Goal: Task Accomplishment & Management: Use online tool/utility

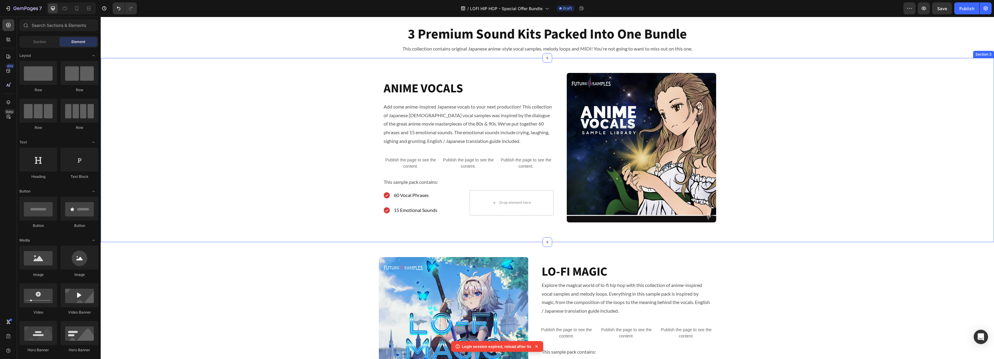
scroll to position [378, 0]
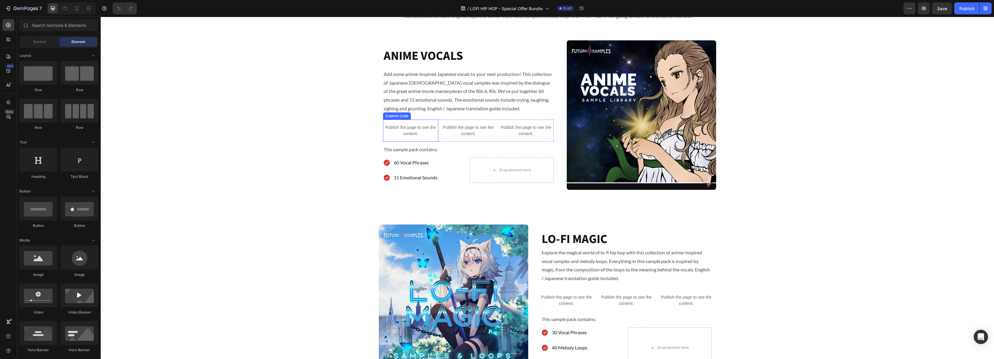
scroll to position [404, 0]
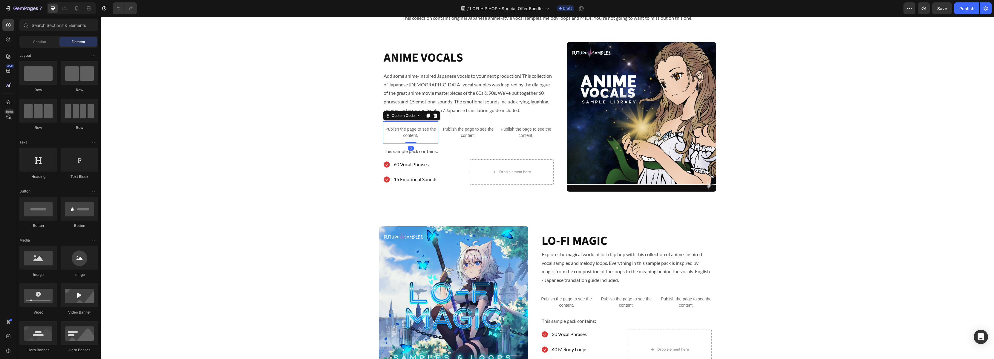
click at [401, 128] on p "Publish the page to see the content." at bounding box center [410, 132] width 55 height 13
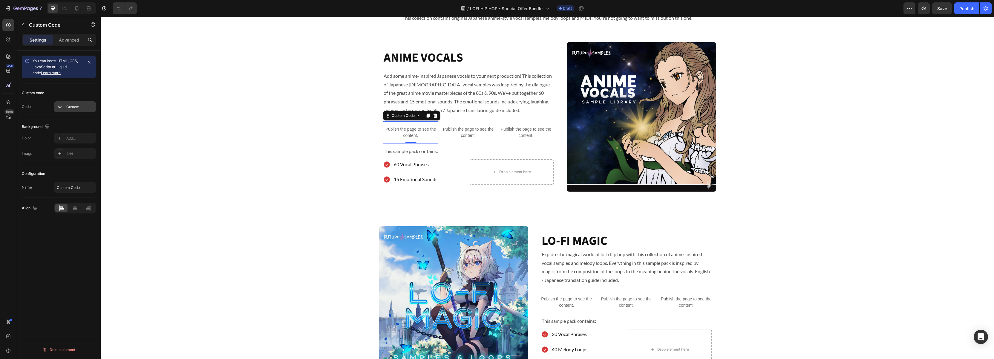
click at [78, 107] on div "Custom" at bounding box center [80, 106] width 28 height 5
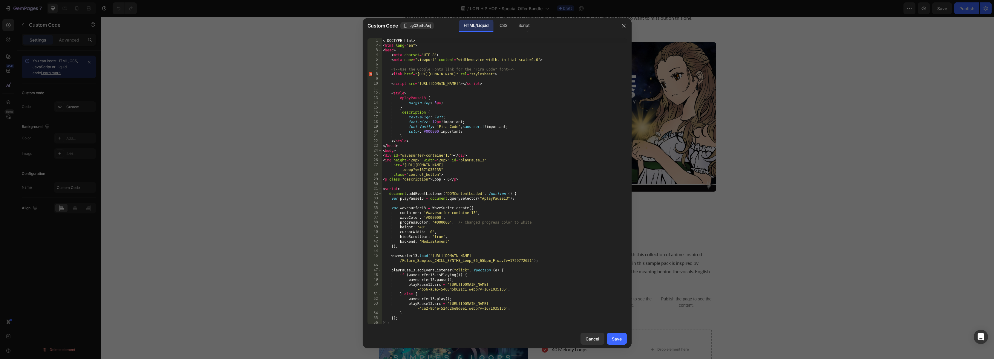
scroll to position [25, 0]
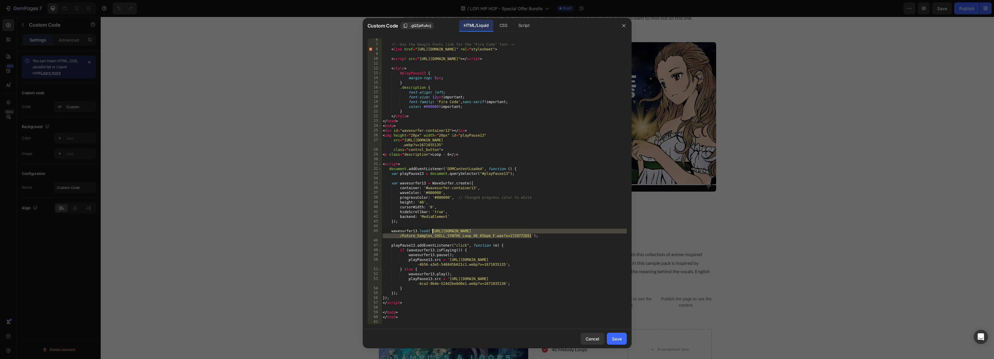
drag, startPoint x: 531, startPoint y: 235, endPoint x: 433, endPoint y: 230, distance: 98.8
click at [432, 230] on div "<!-- Use the Google Fonts link for the "Fira Code" font --> < link href = "http…" at bounding box center [504, 184] width 245 height 295
paste textarea
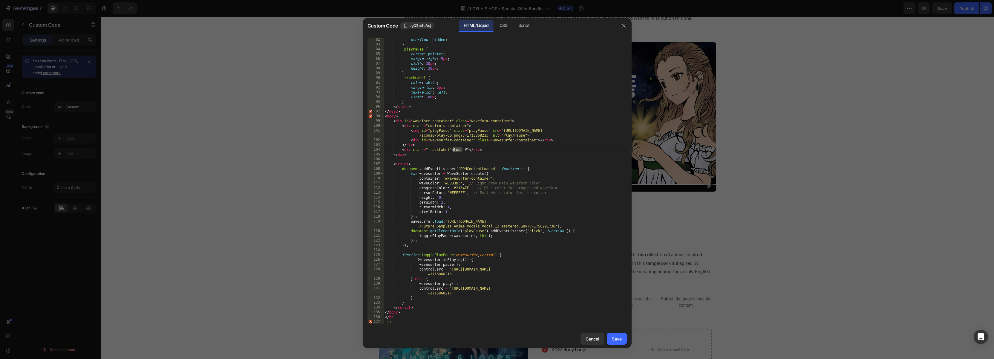
drag, startPoint x: 462, startPoint y: 151, endPoint x: 494, endPoint y: 152, distance: 32.0
click at [454, 151] on div "overflow : hidden ; } .playPause { cursor : pointer ; margin-right : 5 px ; wid…" at bounding box center [505, 184] width 243 height 295
type textarea "<div class="trackLabel">Preview #1</div>"
click at [619, 339] on div "Save" at bounding box center [617, 339] width 10 height 6
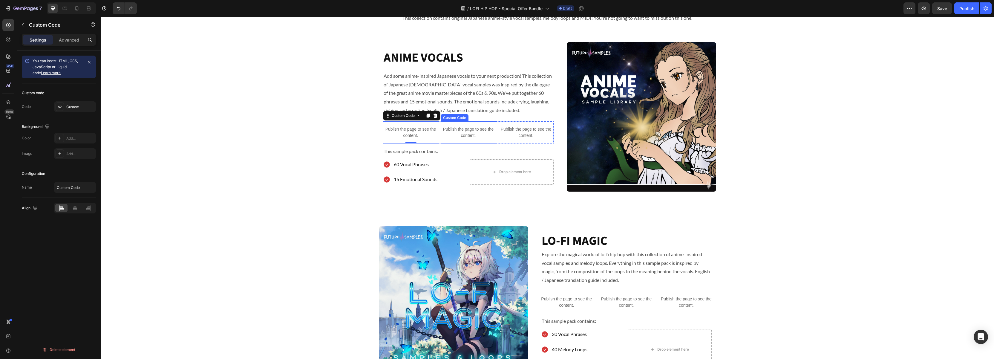
click at [470, 134] on p "Publish the page to see the content." at bounding box center [468, 132] width 55 height 13
click at [75, 109] on div "Custom" at bounding box center [80, 106] width 28 height 5
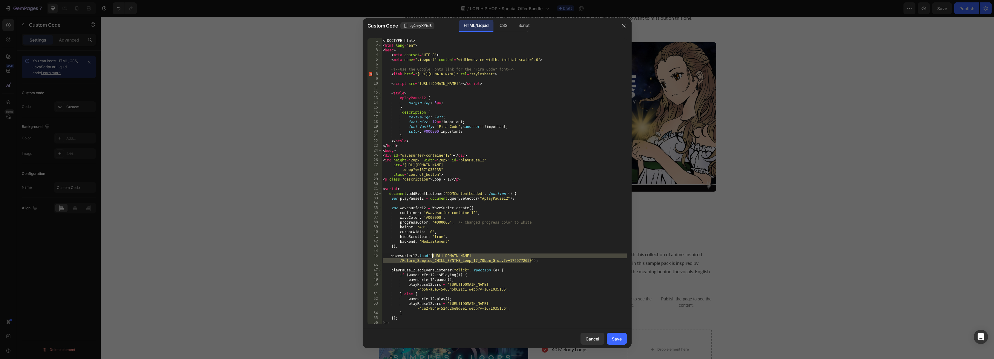
drag, startPoint x: 531, startPoint y: 261, endPoint x: 449, endPoint y: 258, distance: 81.9
click at [432, 256] on div "<! DOCTYPE html > < html lang = "en" > < head > < meta charset = "UTF-8" > < me…" at bounding box center [504, 185] width 245 height 295
paste textarea "Anime_Vocals_Crying_01_mastered.wav?v=1756291738"
drag, startPoint x: 452, startPoint y: 179, endPoint x: 435, endPoint y: 180, distance: 17.0
click at [432, 180] on div "<! DOCTYPE html > < html lang = "en" > < head > < meta charset = "UTF-8" > < me…" at bounding box center [504, 185] width 245 height 295
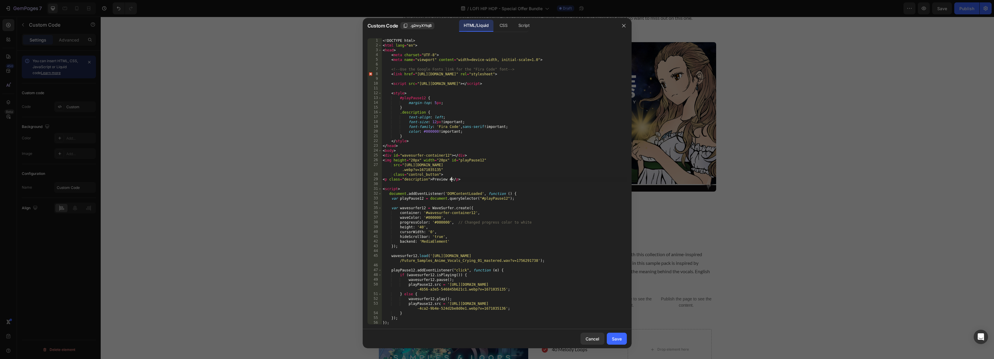
scroll to position [0, 6]
click at [537, 174] on div "<! DOCTYPE html > < html lang = "en" > < head > < meta charset = "UTF-8" > < me…" at bounding box center [504, 185] width 245 height 295
type textarea "class="control_button">"
click at [618, 338] on div "Save" at bounding box center [617, 339] width 10 height 6
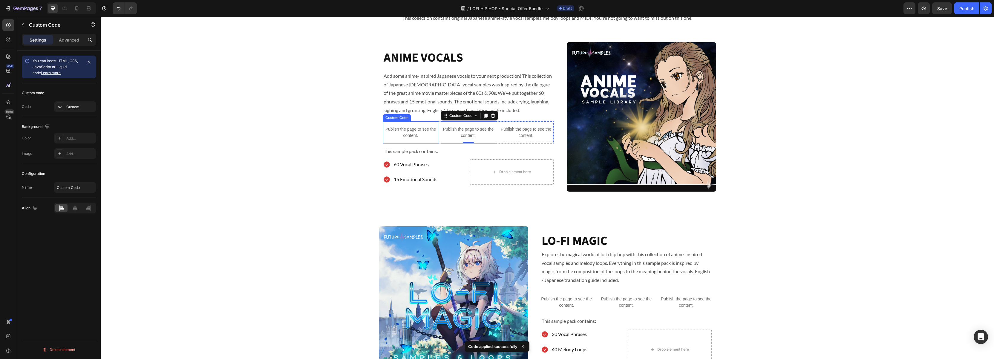
click at [397, 132] on p "Publish the page to see the content." at bounding box center [410, 132] width 55 height 13
click at [84, 108] on div "Custom" at bounding box center [80, 106] width 28 height 5
click at [83, 108] on div "Custom" at bounding box center [80, 106] width 28 height 5
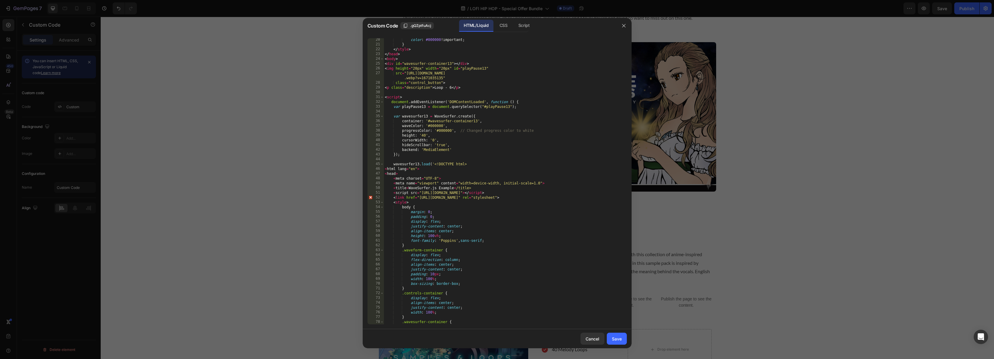
scroll to position [0, 0]
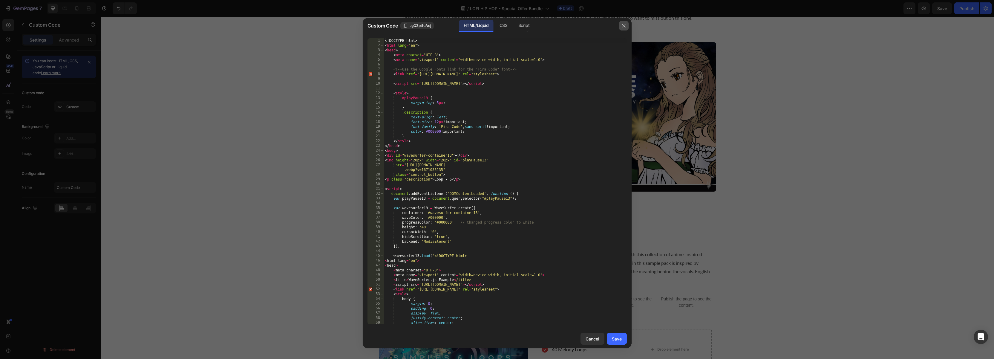
click at [623, 27] on icon "button" at bounding box center [623, 25] width 5 height 5
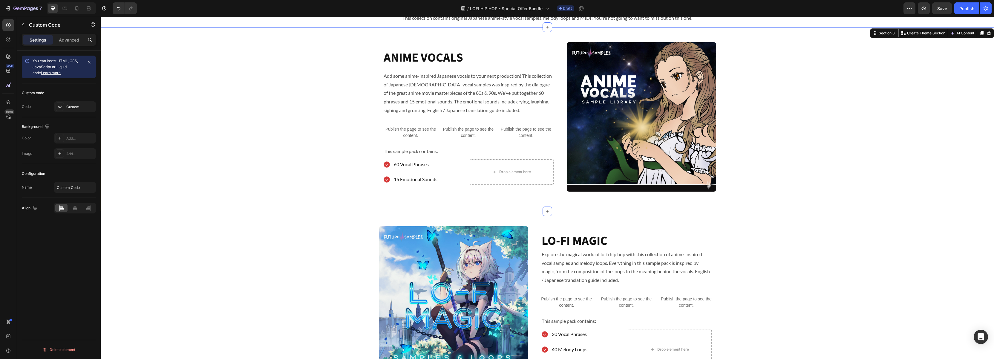
click at [309, 121] on div "ANIME VOCALS Heading Add some anime-inspired Japanese vocals to your next produ…" at bounding box center [547, 119] width 893 height 154
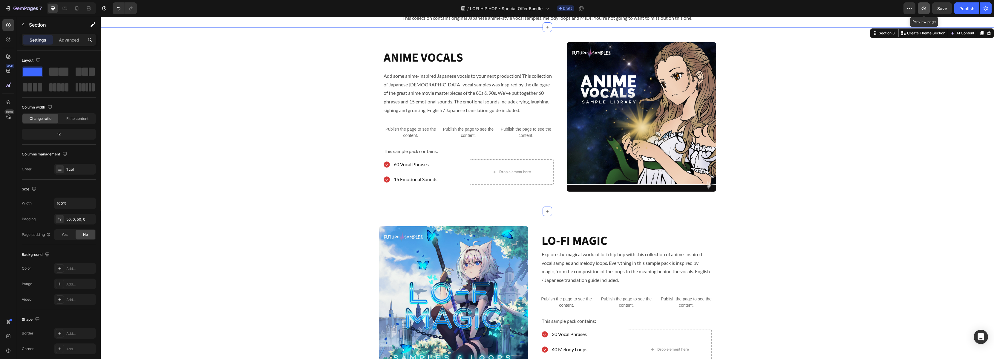
click at [924, 9] on icon "button" at bounding box center [924, 8] width 6 height 6
click at [472, 134] on p "Publish the page to see the content." at bounding box center [468, 132] width 55 height 13
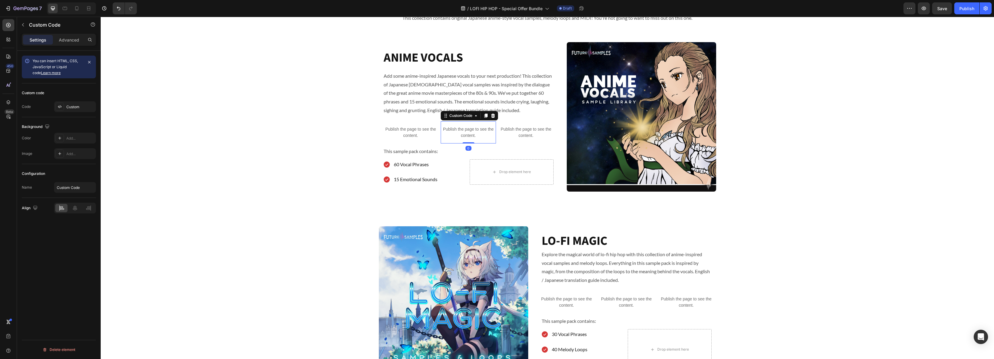
click at [472, 134] on p "Publish the page to see the content." at bounding box center [468, 132] width 55 height 13
click at [529, 128] on p "Publish the page to see the content." at bounding box center [525, 132] width 55 height 13
click at [472, 135] on p "Publish the page to see the content." at bounding box center [468, 132] width 55 height 13
click at [73, 105] on div "Custom" at bounding box center [80, 106] width 28 height 5
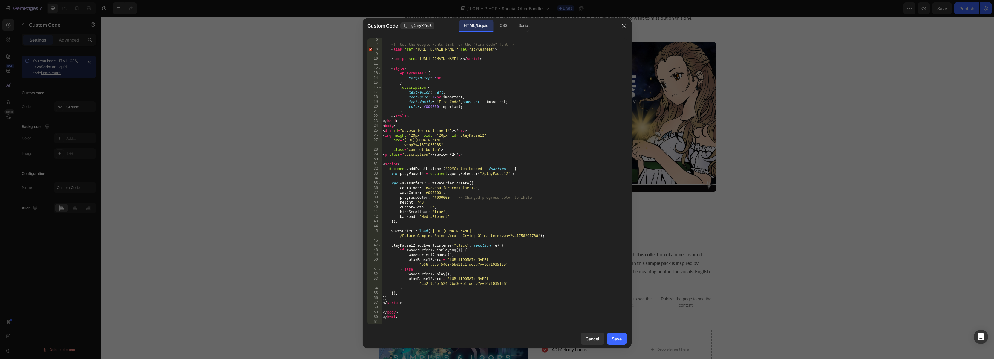
scroll to position [25, 0]
click at [622, 26] on icon "button" at bounding box center [623, 25] width 5 height 5
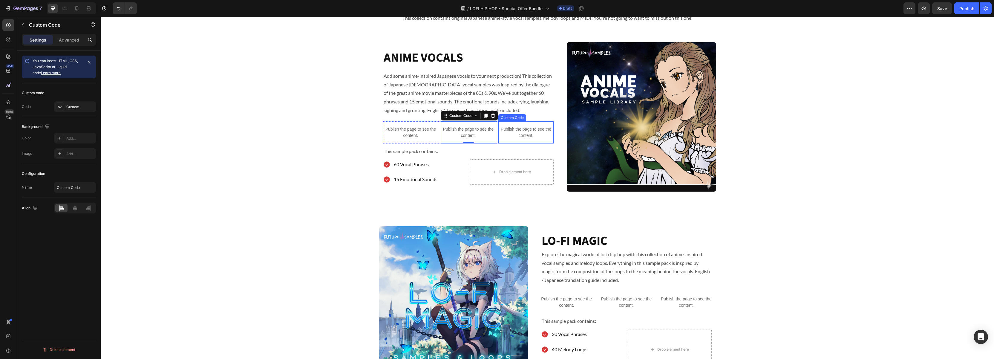
drag, startPoint x: 521, startPoint y: 130, endPoint x: 506, endPoint y: 134, distance: 14.9
click at [521, 130] on p "Publish the page to see the content." at bounding box center [525, 132] width 55 height 13
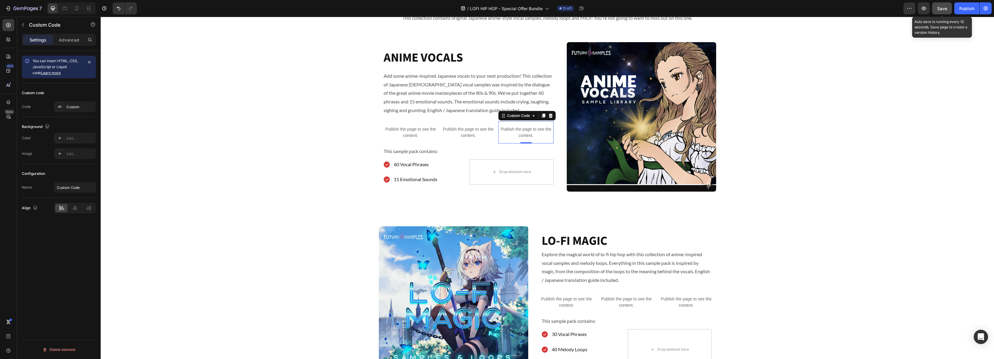
click at [944, 8] on span "Save" at bounding box center [942, 8] width 10 height 5
click at [10, 6] on icon "button" at bounding box center [8, 8] width 6 height 6
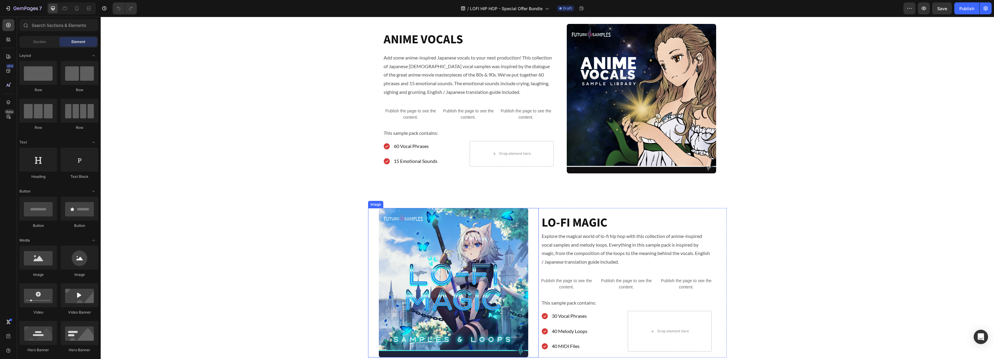
scroll to position [415, 0]
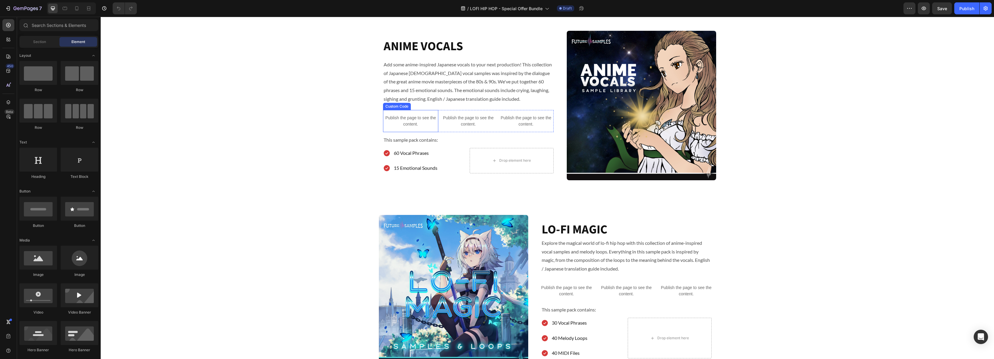
click at [413, 119] on p "Publish the page to see the content." at bounding box center [410, 121] width 55 height 13
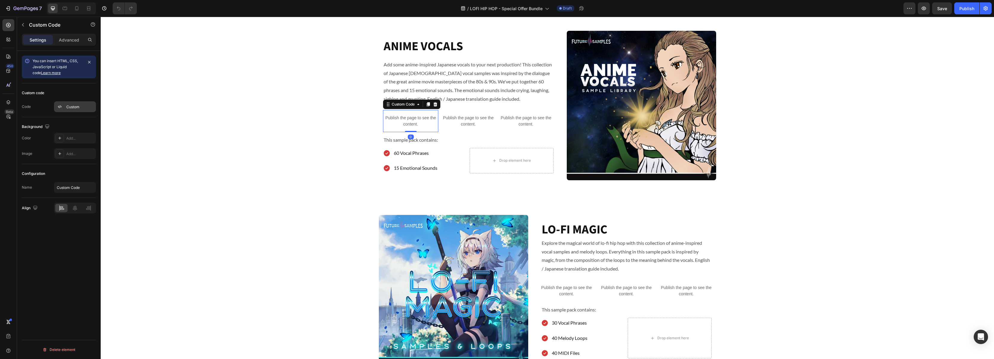
click at [81, 105] on div "Custom" at bounding box center [80, 106] width 28 height 5
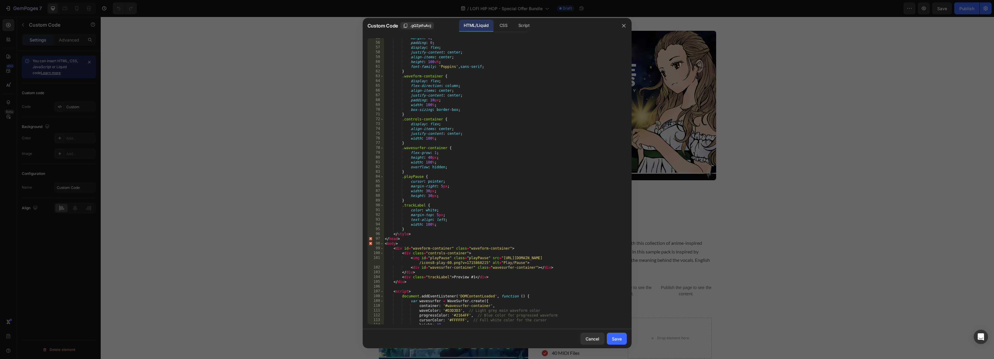
scroll to position [267, 0]
click at [793, 185] on div at bounding box center [497, 179] width 994 height 359
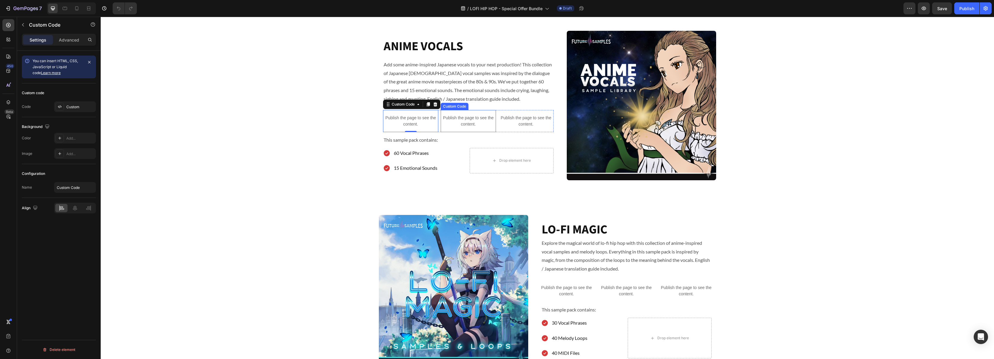
click at [475, 122] on p "Publish the page to see the content." at bounding box center [468, 121] width 55 height 13
click at [469, 120] on p "Publish the page to see the content." at bounding box center [468, 121] width 55 height 13
click at [74, 106] on div "Custom" at bounding box center [80, 106] width 28 height 5
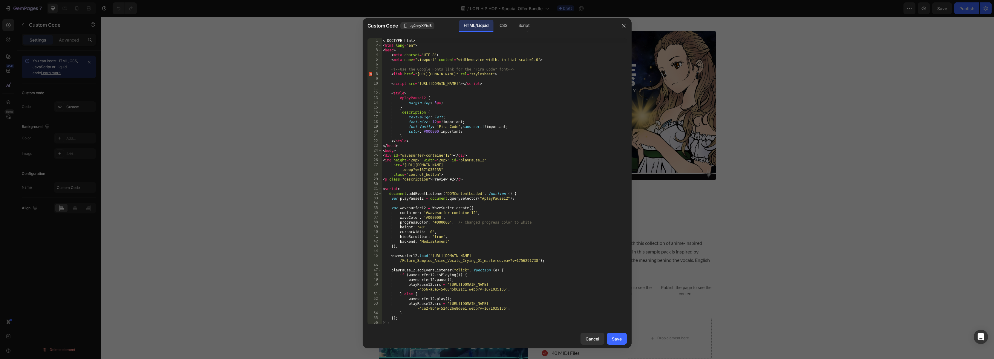
scroll to position [24, 0]
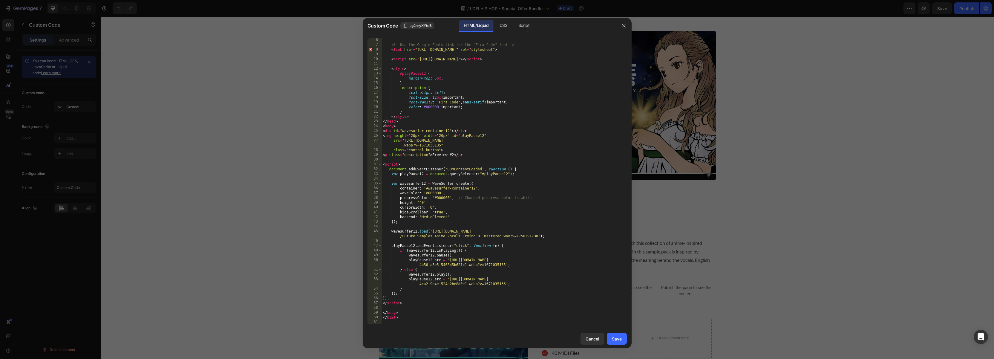
click at [789, 203] on div at bounding box center [497, 179] width 994 height 359
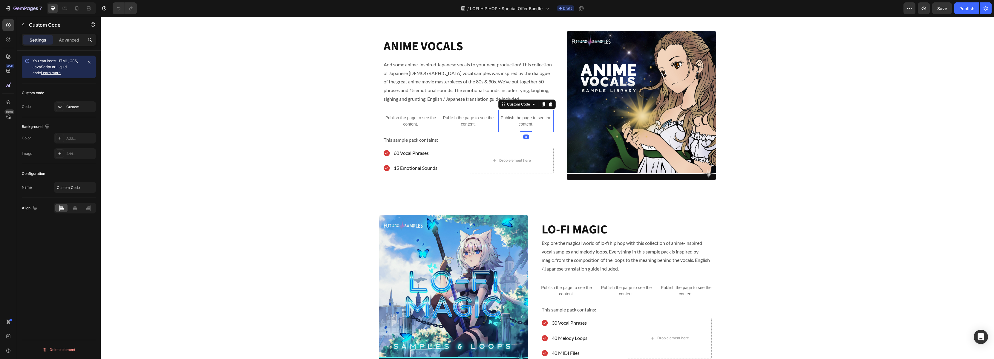
click at [521, 122] on p "Publish the page to see the content." at bounding box center [525, 121] width 55 height 13
click at [80, 109] on div "Custom" at bounding box center [80, 106] width 28 height 5
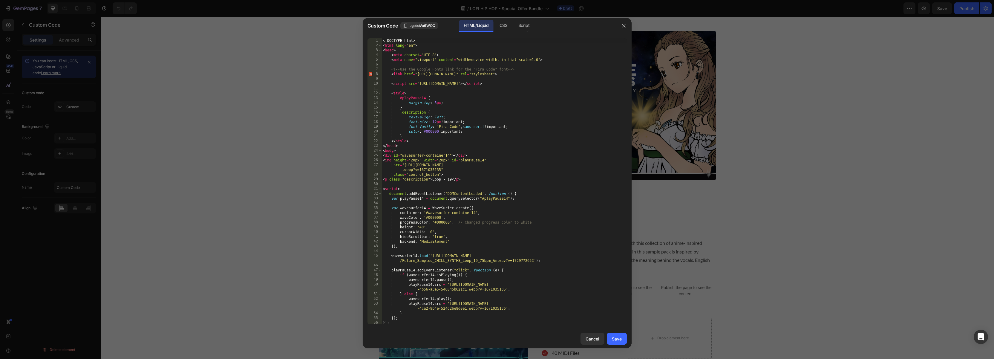
scroll to position [25, 0]
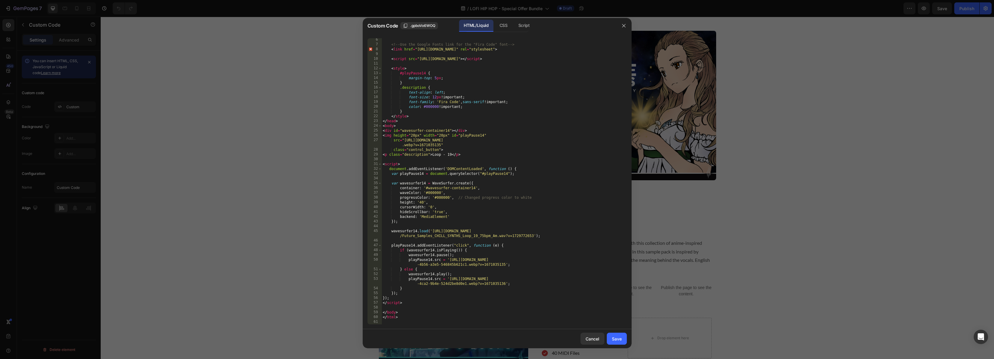
click at [812, 181] on div at bounding box center [497, 179] width 994 height 359
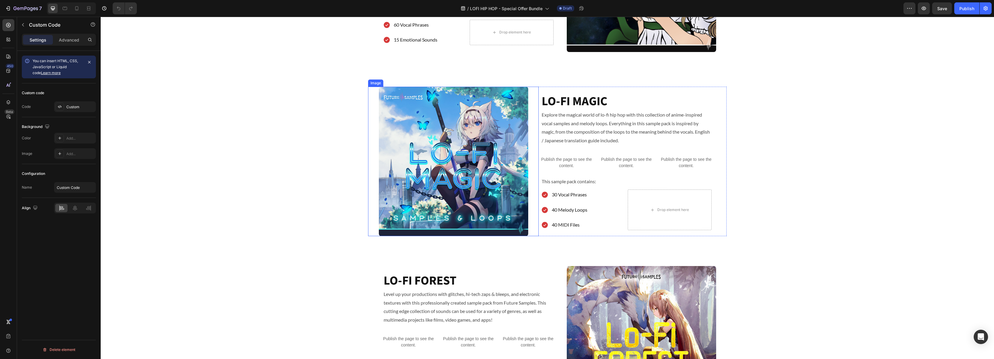
scroll to position [545, 0]
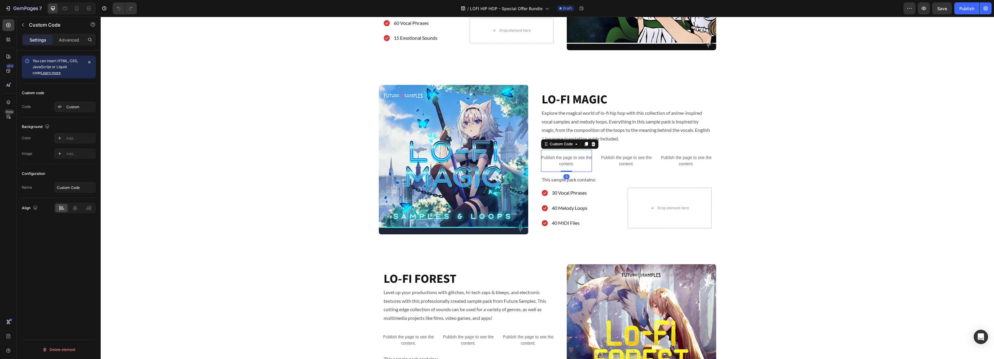
click at [571, 163] on p "Publish the page to see the content." at bounding box center [566, 160] width 51 height 13
click at [75, 107] on div "Custom" at bounding box center [80, 106] width 28 height 5
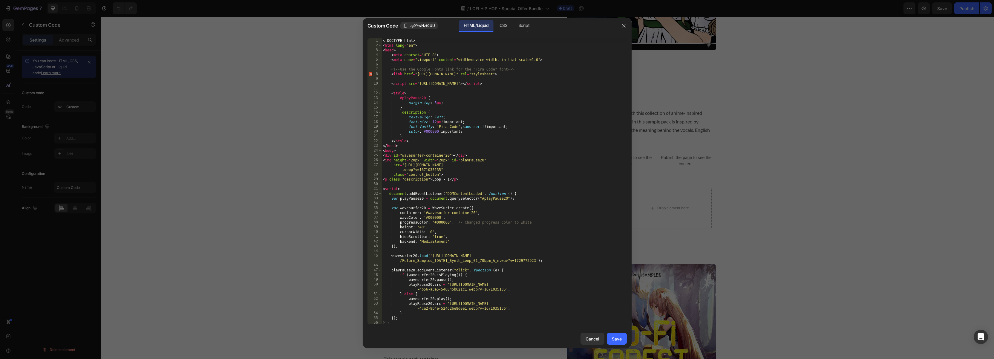
scroll to position [25, 0]
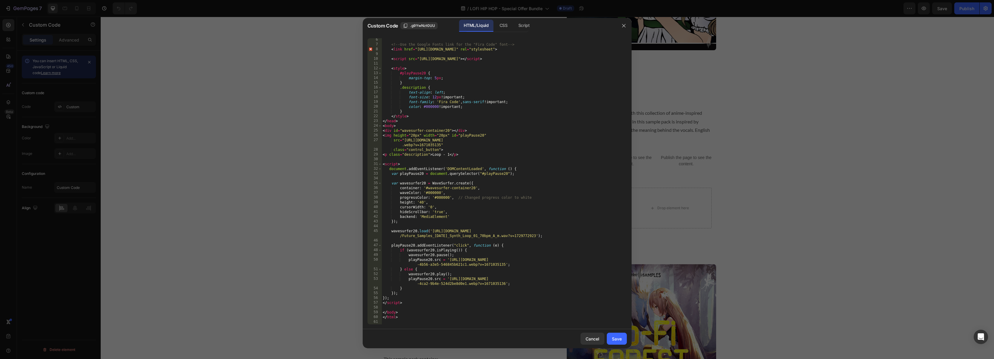
click at [812, 150] on div at bounding box center [497, 179] width 994 height 359
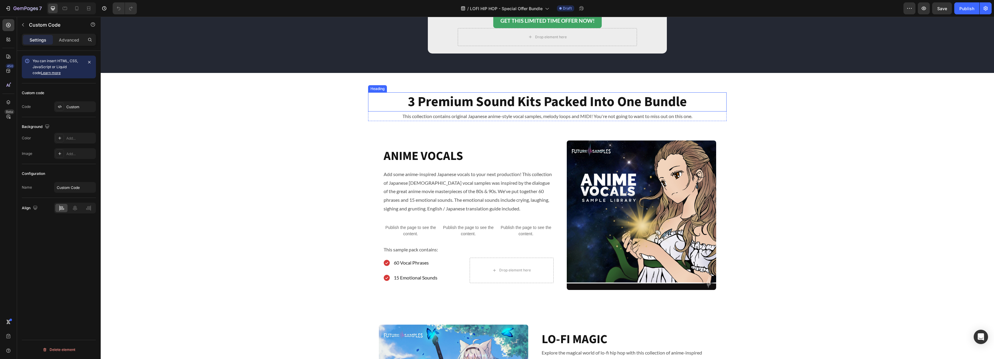
scroll to position [305, 0]
click at [411, 228] on p "Publish the page to see the content." at bounding box center [410, 231] width 55 height 13
click at [70, 107] on div "Custom" at bounding box center [80, 106] width 28 height 5
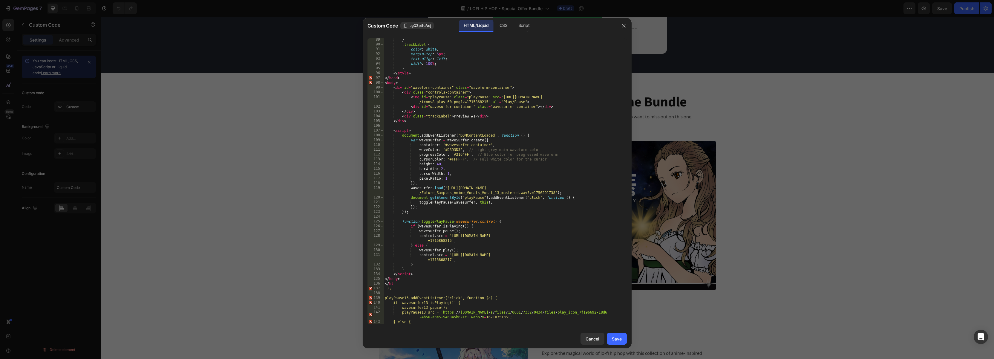
scroll to position [426, 0]
click at [469, 116] on div "} .trackLabel { color : white ; margin-top : 5 px ; text-align : left ; width :…" at bounding box center [505, 184] width 243 height 295
drag, startPoint x: 470, startPoint y: 116, endPoint x: 480, endPoint y: 116, distance: 10.2
click at [454, 117] on div "} .trackLabel { color : white ; margin-top : 5 px ; text-align : left ; width :…" at bounding box center [505, 184] width 243 height 295
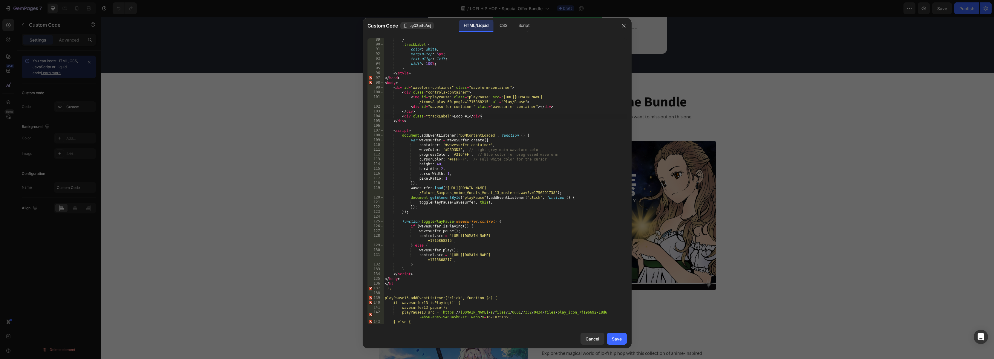
click at [568, 116] on div "} .trackLabel { color : white ; margin-top : 5 px ; text-align : left ; width :…" at bounding box center [505, 184] width 243 height 295
type textarea "<div class="trackLabel">Loop #1</div>"
click at [617, 339] on div "Save" at bounding box center [617, 339] width 10 height 6
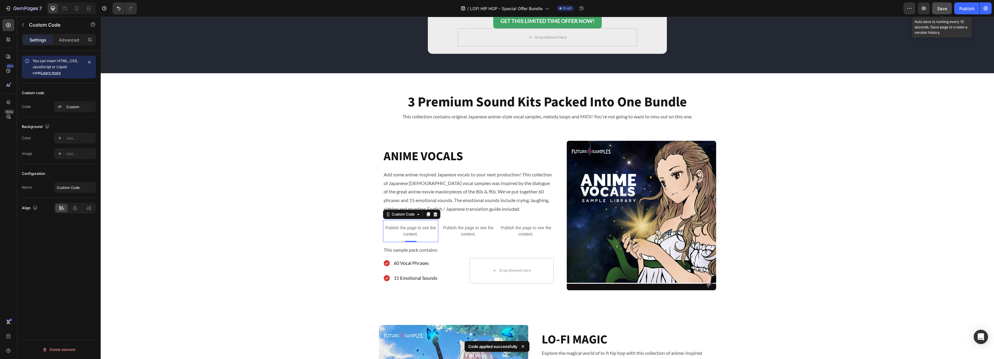
click at [942, 10] on span "Save" at bounding box center [942, 8] width 10 height 5
click at [926, 8] on icon "button" at bounding box center [924, 8] width 6 height 6
click at [397, 216] on div "Custom Code" at bounding box center [402, 214] width 25 height 5
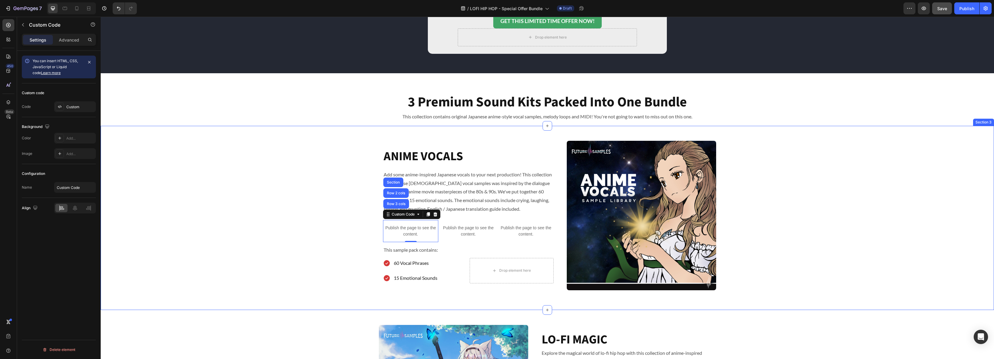
click at [325, 212] on div "ANIME VOCALS Heading Add some anime-inspired Japanese vocals to your next produ…" at bounding box center [547, 218] width 893 height 154
drag, startPoint x: 405, startPoint y: 229, endPoint x: 423, endPoint y: 232, distance: 17.7
click at [405, 229] on p "Publish the page to see the content." at bounding box center [410, 231] width 55 height 13
click at [79, 105] on div "Custom" at bounding box center [80, 106] width 28 height 5
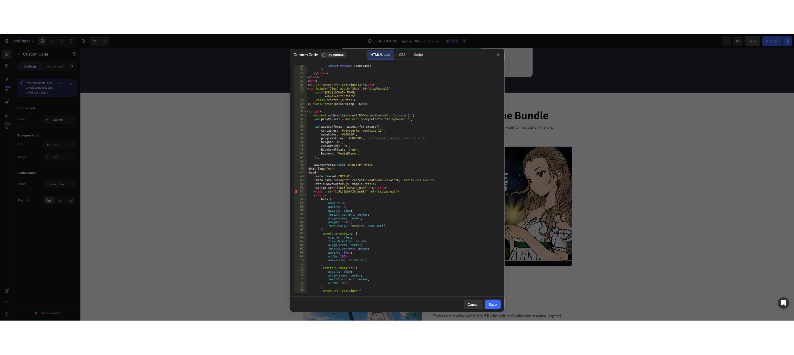
scroll to position [479, 0]
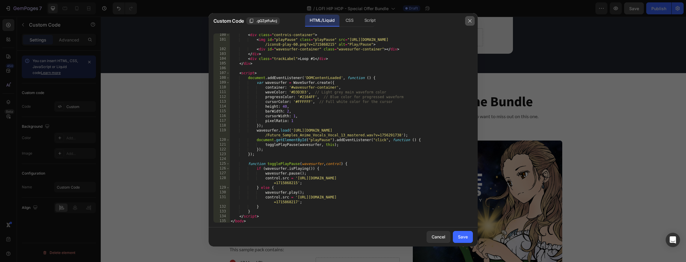
click at [470, 19] on icon "button" at bounding box center [469, 21] width 5 height 5
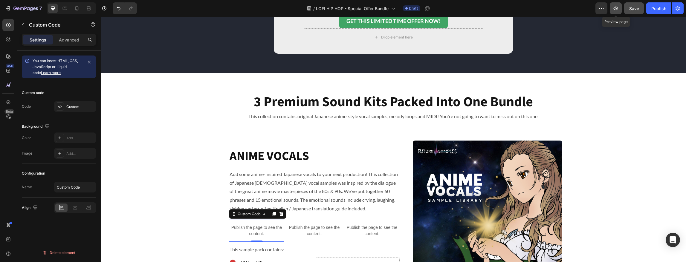
click at [612, 11] on button "button" at bounding box center [615, 8] width 12 height 12
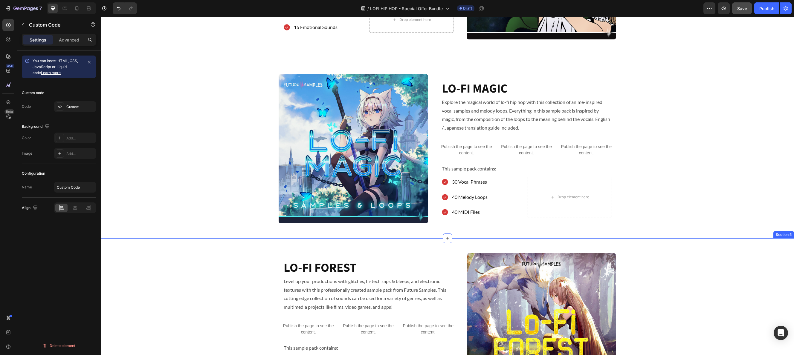
scroll to position [554, 0]
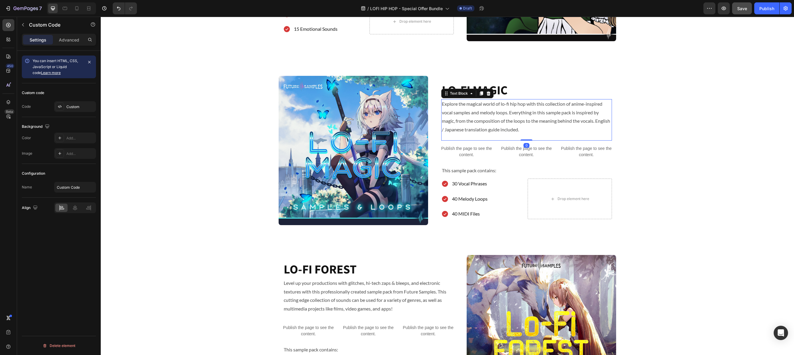
click at [473, 110] on p "Explore the magical world of lo-fi hip hop with this collection of anime-inspir…" at bounding box center [526, 117] width 169 height 34
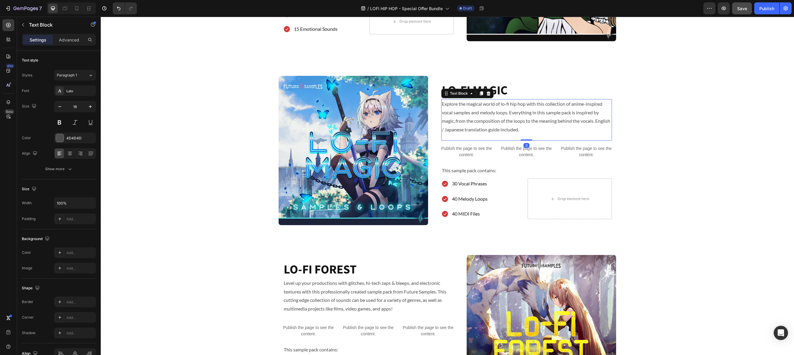
click at [485, 112] on p "Explore the magical world of lo-fi hip hop with this collection of anime-inspir…" at bounding box center [526, 117] width 169 height 34
click at [484, 112] on p "Explore the magical world of lo-fi hip hop with this collection of anime-inspir…" at bounding box center [526, 117] width 169 height 34
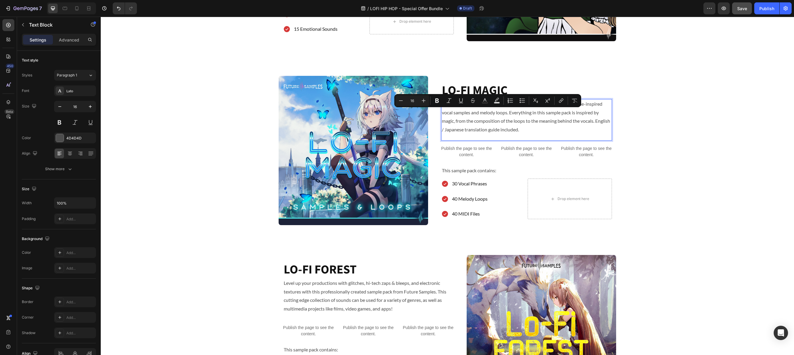
click at [516, 114] on p "Explore the magical world of lo-fi hip hop with this collection of anime-inspir…" at bounding box center [526, 117] width 169 height 34
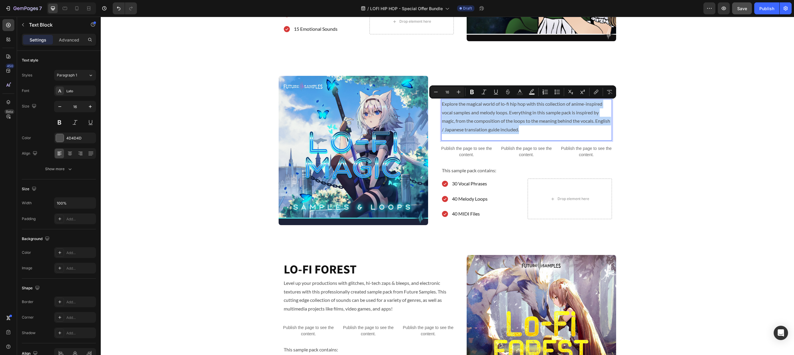
drag, startPoint x: 531, startPoint y: 131, endPoint x: 442, endPoint y: 106, distance: 91.7
click at [443, 106] on p "Explore the magical world of lo-fi hip hop with this collection of anime-inspir…" at bounding box center [526, 117] width 169 height 34
copy p "Explore the magical world of lo-fi hip hop with this collection of anime-inspir…"
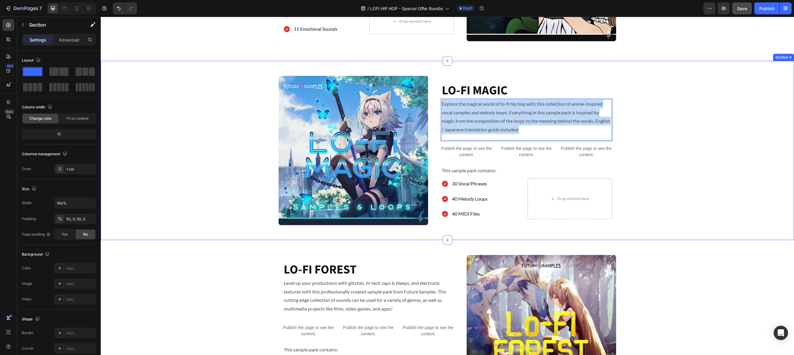
click at [698, 135] on div "Image LO-FI MAGIC Heading Explore the magical world of lo-fi hip hop with this …" at bounding box center [447, 150] width 693 height 149
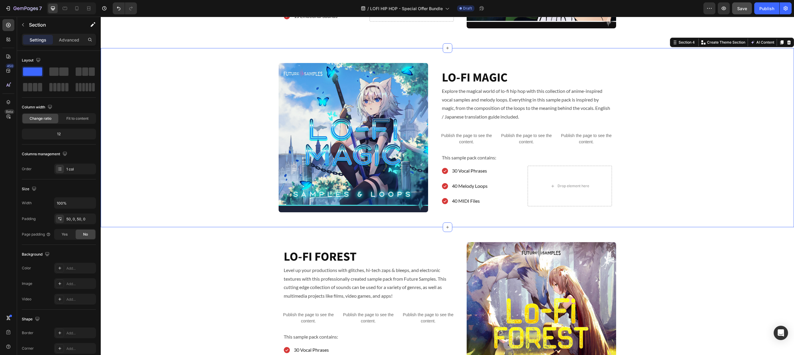
scroll to position [568, 0]
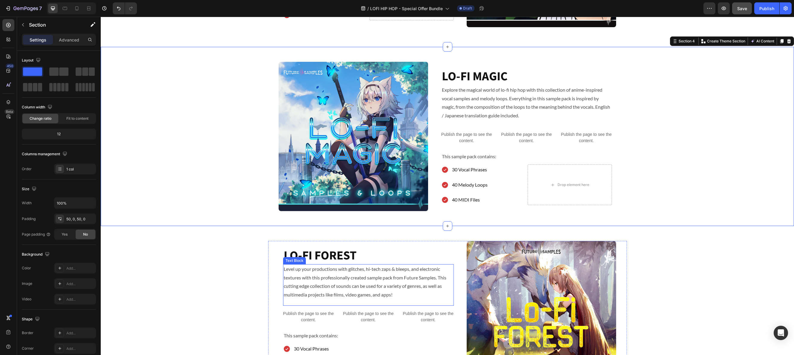
click at [329, 284] on p "Level up your productions with glitches, hi-tech zaps & bleeps, and electronic …" at bounding box center [368, 282] width 169 height 34
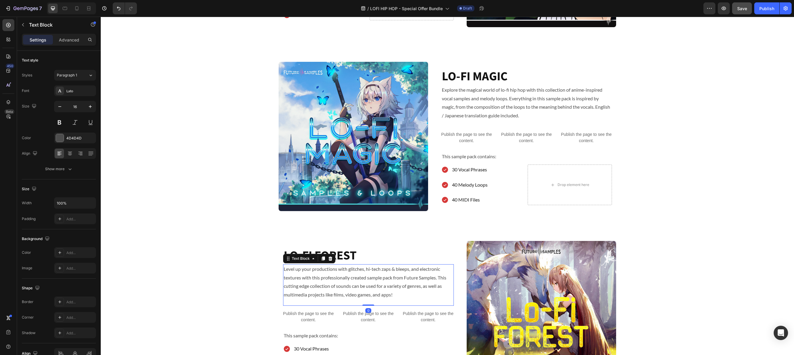
click at [333, 284] on p "Level up your productions with glitches, hi-tech zaps & bleeps, and electronic …" at bounding box center [368, 282] width 169 height 34
click at [296, 289] on p "Explore the magical world of lo-fi hip hop with this collection of anime-inspir…" at bounding box center [368, 282] width 169 height 34
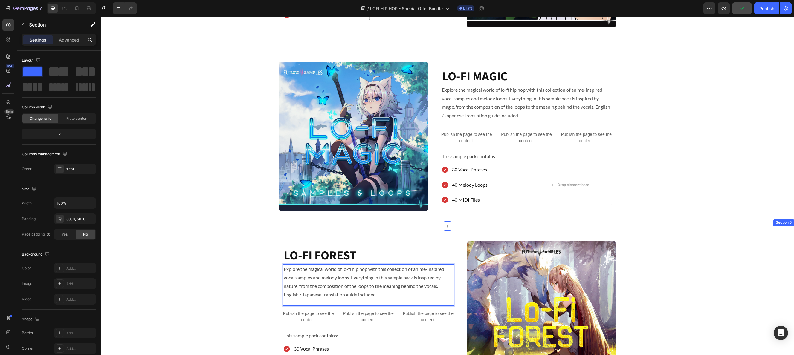
click at [254, 287] on div "Image LO-FI FOREST Heading Explore the magical world of lo-fi hip hop with this…" at bounding box center [447, 315] width 693 height 149
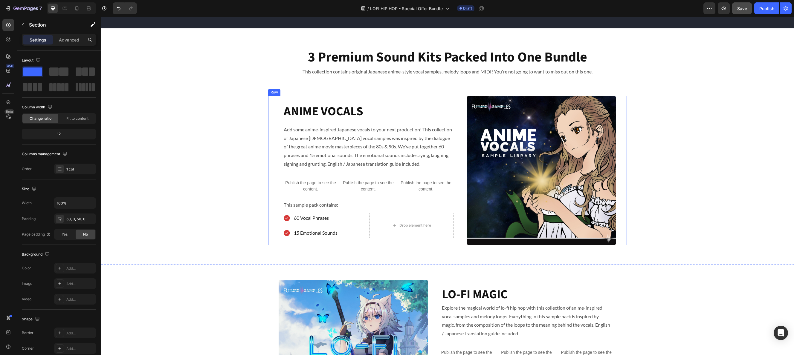
scroll to position [407, 0]
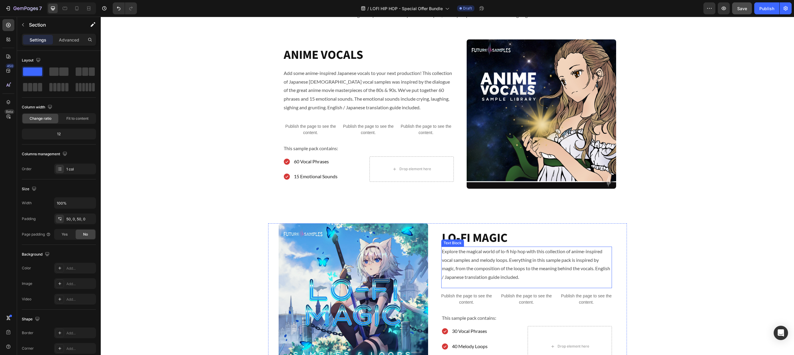
click at [552, 261] on p "Explore the magical world of lo-fi hip hop with this collection of anime-inspir…" at bounding box center [526, 264] width 169 height 34
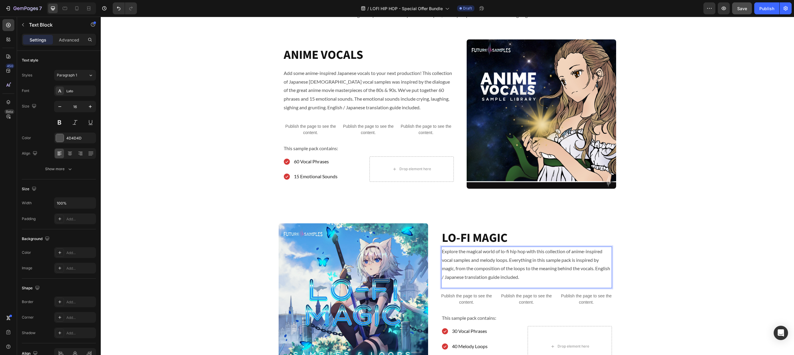
click at [572, 253] on p "Explore the magical world of lo-fi hip hop with this collection of anime-inspir…" at bounding box center [526, 264] width 169 height 34
click at [604, 251] on p "Explore the magical world of lo-fi hip hop with this collection of anime-inspir…" at bounding box center [526, 264] width 169 height 34
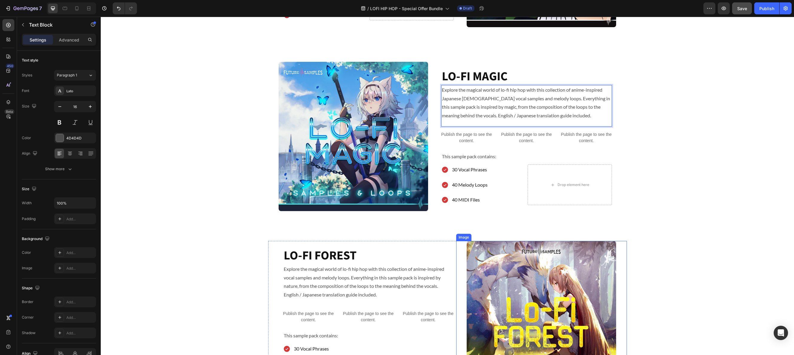
scroll to position [569, 0]
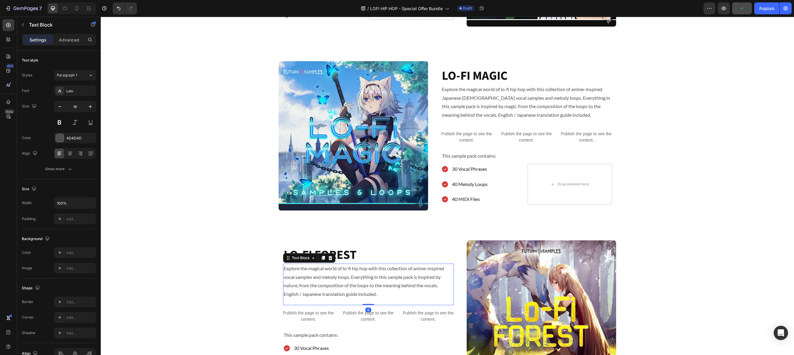
drag, startPoint x: 435, startPoint y: 268, endPoint x: 442, endPoint y: 268, distance: 6.6
click at [435, 268] on p "Explore the magical world of lo-fi hip hop with this collection of anime-inspir…" at bounding box center [368, 281] width 169 height 34
click at [444, 268] on p "Explore the magical world of lo-fi hip hop with this collection of anime-inspir…" at bounding box center [368, 281] width 169 height 34
click at [446, 269] on p "Explore the magical world of lo-fi hip hop with this collection of anime-inspir…" at bounding box center [368, 281] width 169 height 34
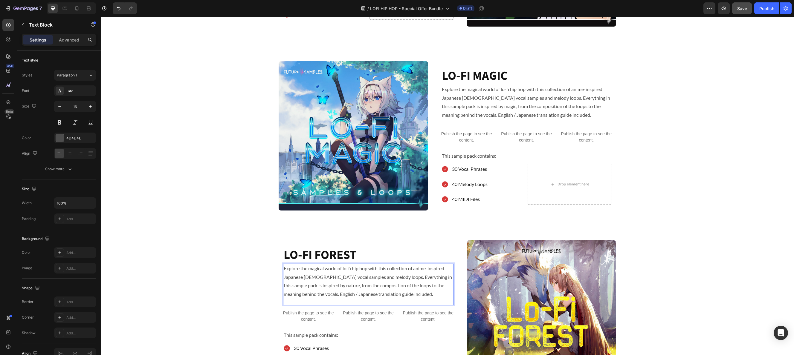
click at [394, 277] on p "Explore the magical world of lo-fi hip hop with this collection of anime-inspir…" at bounding box center [368, 281] width 169 height 34
click at [388, 278] on p "Explore the magical world of lo-fi hip hop with this collection of anime-inspir…" at bounding box center [368, 281] width 169 height 34
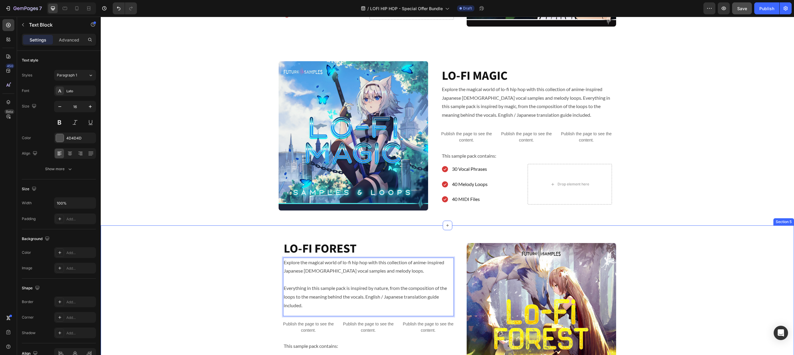
click at [669, 263] on div "Image LO-FI FOREST Heading Explore the magical world of lo-fi hip hop with this…" at bounding box center [447, 318] width 693 height 154
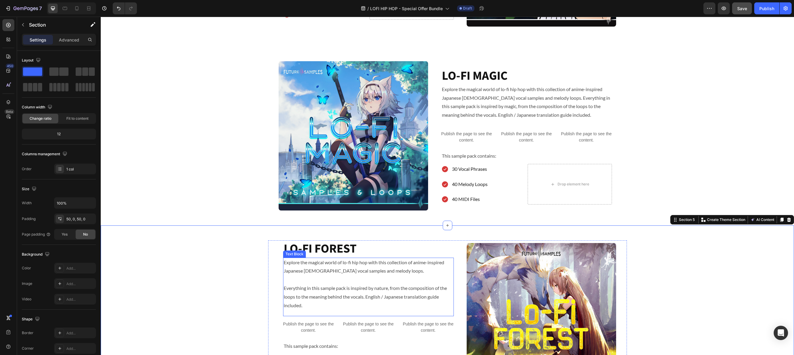
click at [364, 298] on p "Explore the magical world of lo-fi hip hop with this collection of anime-inspir…" at bounding box center [368, 284] width 169 height 52
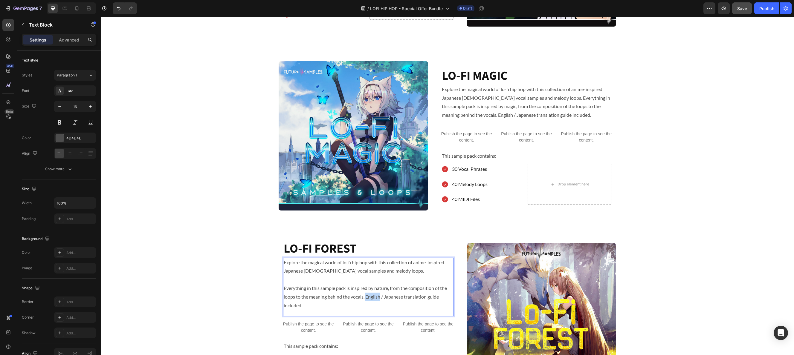
click at [366, 298] on p "Explore the magical world of lo-fi hip hop with this collection of anime-inspir…" at bounding box center [368, 284] width 169 height 52
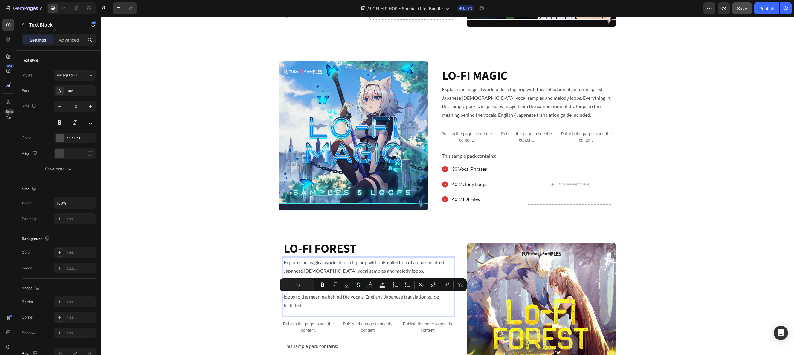
click at [366, 298] on p "Explore the magical world of lo-fi hip hop with this collection of anime-inspir…" at bounding box center [368, 284] width 169 height 52
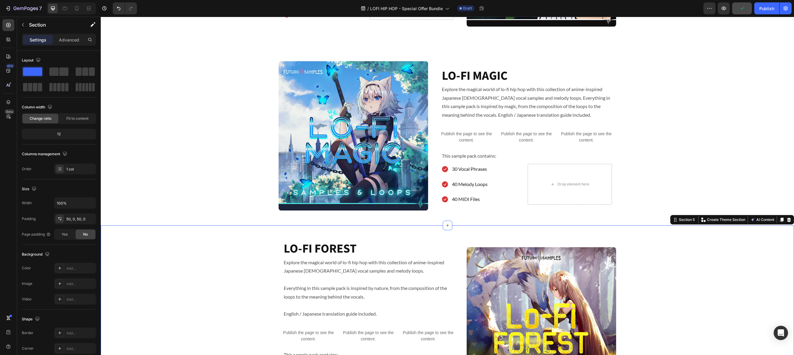
click at [675, 290] on div "Image LO-FI FOREST Heading Explore the magical world of lo-fi hip hop with this…" at bounding box center [447, 322] width 693 height 163
click at [533, 96] on p "Explore the magical world of lo-fi hip hop with this collection of anime-inspir…" at bounding box center [526, 102] width 169 height 34
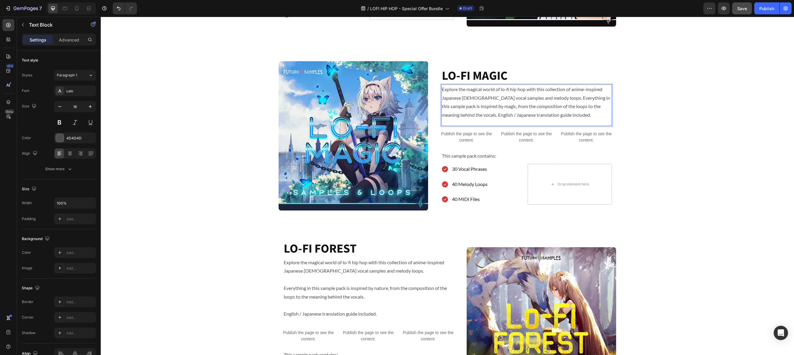
click at [548, 100] on p "Explore the magical world of lo-fi hip hop with this collection of anime-inspir…" at bounding box center [526, 102] width 169 height 34
click at [544, 98] on p "Explore the magical world of lo-fi hip hop with this collection of anime-inspir…" at bounding box center [526, 102] width 169 height 34
click at [545, 98] on p "Explore the magical world of lo-fi hip hop with this collection of anime-inspir…" at bounding box center [526, 102] width 169 height 34
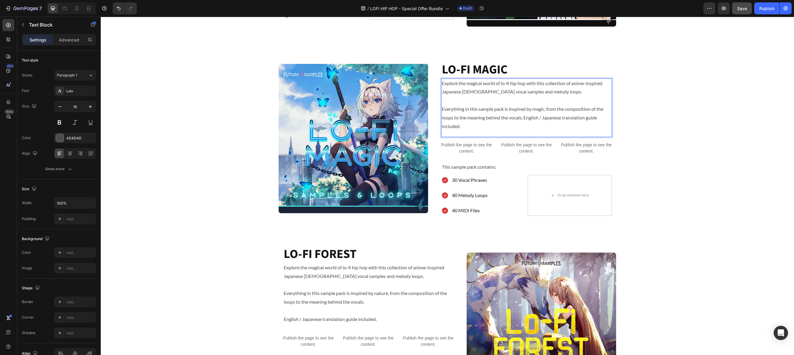
click at [523, 117] on p "Explore the magical world of lo-fi hip hop with this collection of anime-inspir…" at bounding box center [526, 105] width 169 height 52
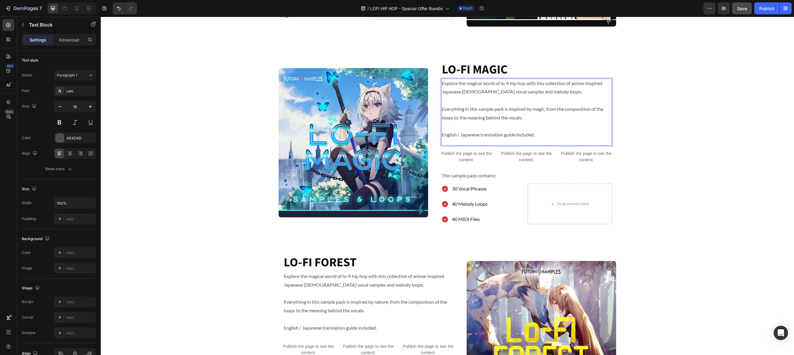
click at [507, 128] on p "Explore the magical world of lo-fi hip hop with this collection of anime-inspir…" at bounding box center [526, 109] width 169 height 60
click at [555, 138] on p "Explore the magical world of lo-fi hip hop with this collection of anime-inspir…" at bounding box center [526, 109] width 169 height 60
click at [532, 117] on p "Explore the magical world of lo-fi hip hop with this collection of anime-inspir…" at bounding box center [526, 109] width 169 height 60
click at [563, 89] on p "Explore the magical world of lo-fi hip hop with this collection of anime-inspir…" at bounding box center [526, 109] width 169 height 60
click at [647, 111] on div "Image LO-FI MAGIC Heading Explore the magical world of lo-fi hip hop with this …" at bounding box center [447, 142] width 693 height 163
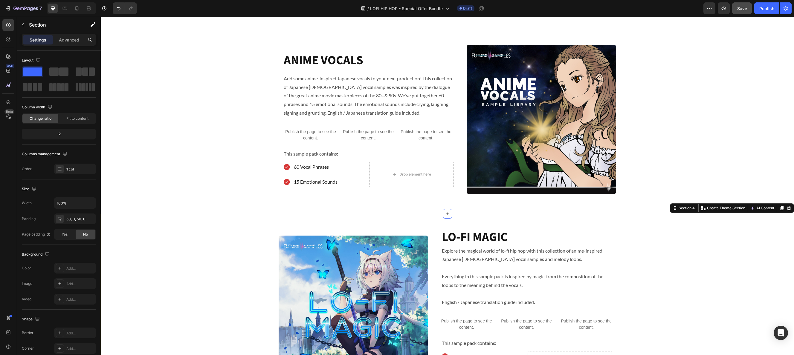
scroll to position [399, 0]
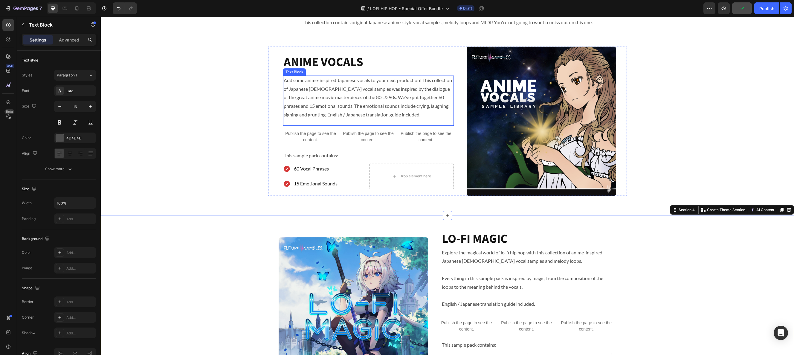
click at [381, 95] on p "Add some anime-inspired Japanese vocals to your next production! This collectio…" at bounding box center [368, 97] width 169 height 43
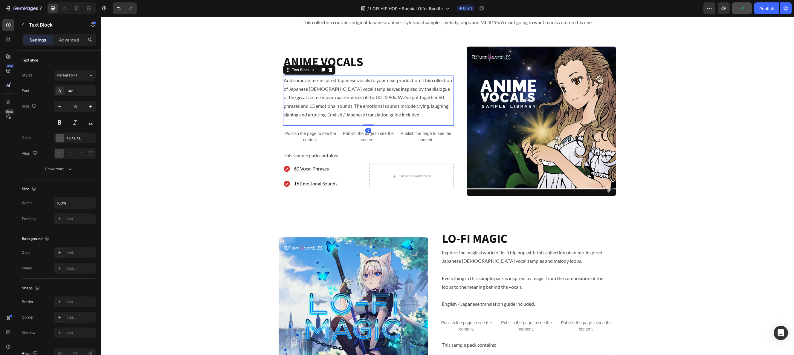
click at [399, 88] on p "Add some anime-inspired Japanese vocals to your next production! This collectio…" at bounding box center [368, 97] width 169 height 43
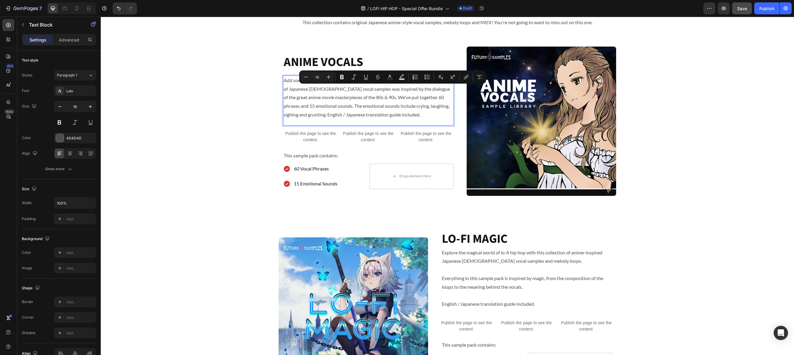
click at [416, 85] on p "Add some anime-inspired Japanese vocals to your next production! This collectio…" at bounding box center [368, 97] width 169 height 43
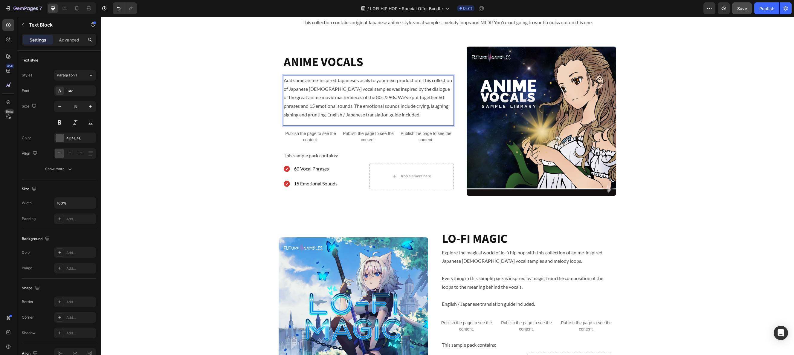
click at [424, 81] on p "Add some anime-inspired Japanese vocals to your next production! This collectio…" at bounding box center [368, 97] width 169 height 43
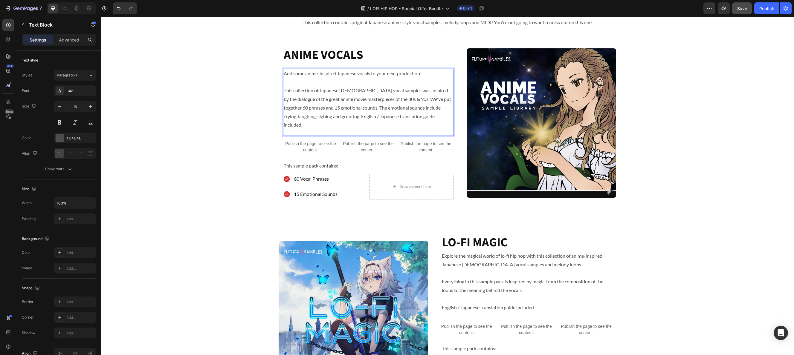
click at [397, 101] on p "Add some anime-inspired Japanese vocals to your next production! This collectio…" at bounding box center [368, 99] width 169 height 60
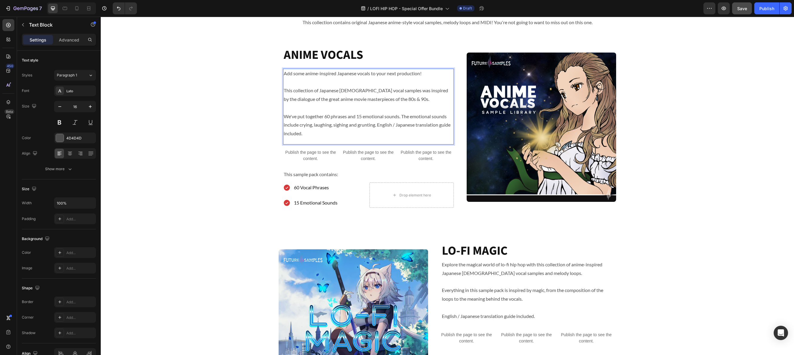
click at [379, 125] on p "Add some anime-inspired Japanese vocals to your next production! This collectio…" at bounding box center [368, 103] width 169 height 69
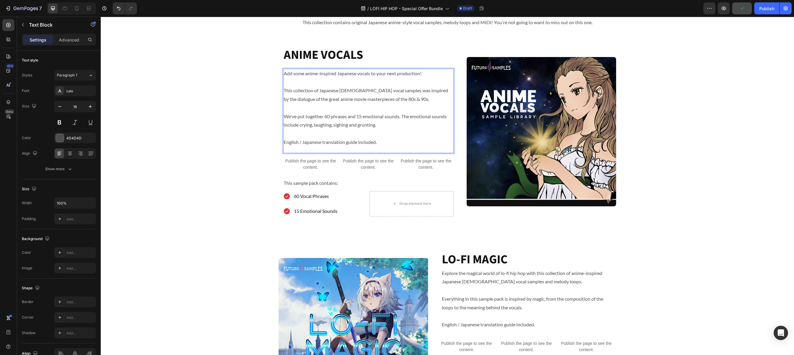
click at [373, 124] on p "Add some anime-inspired Japanese vocals to your next production! This collectio…" at bounding box center [368, 107] width 169 height 77
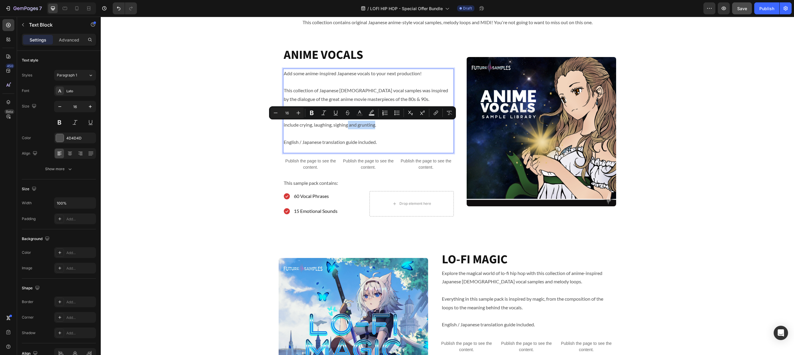
drag, startPoint x: 376, startPoint y: 126, endPoint x: 348, endPoint y: 126, distance: 27.8
click at [348, 126] on p "Add some anime-inspired Japanese vocals to your next production! This collectio…" at bounding box center [368, 107] width 169 height 77
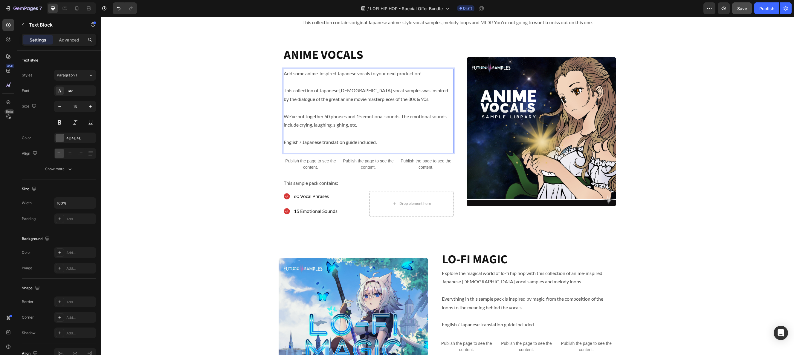
click at [405, 143] on p "Add some anime-inspired Japanese vocals to your next production! This collectio…" at bounding box center [368, 107] width 169 height 77
click at [390, 147] on div "Add some anime-inspired Japanese vocals to your next production! This collectio…" at bounding box center [368, 111] width 171 height 85
click at [394, 142] on p "Add some anime-inspired Japanese vocals to your next production! This collectio…" at bounding box center [368, 107] width 169 height 77
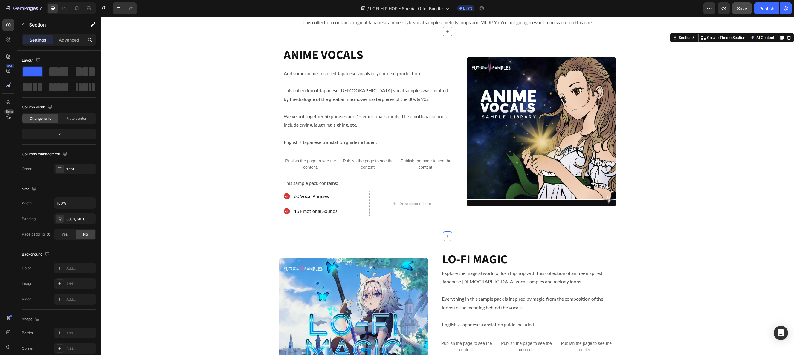
click at [231, 143] on div "ANIME VOCALS Heading Add some anime-inspired Japanese vocals to your next produ…" at bounding box center [447, 134] width 693 height 175
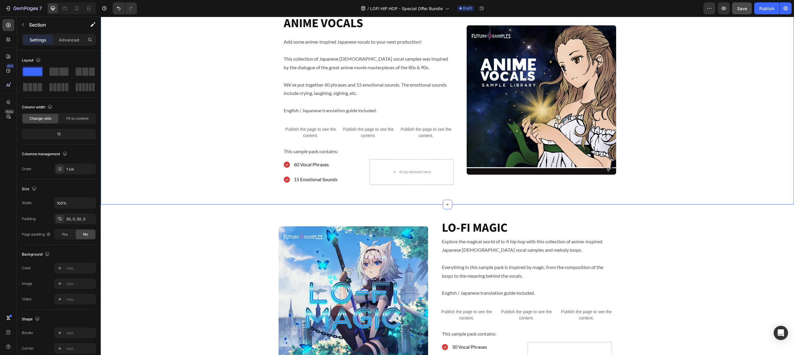
scroll to position [430, 0]
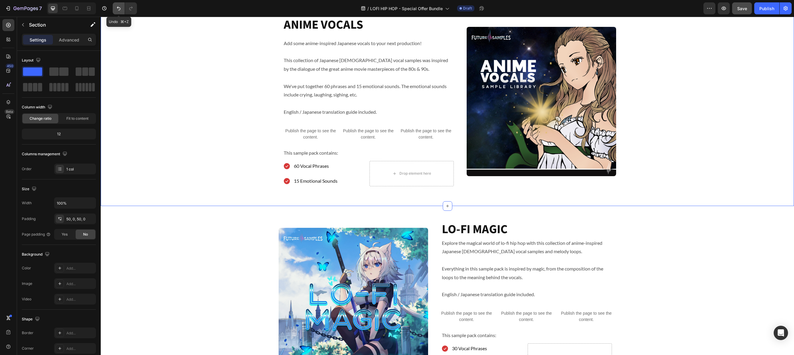
click at [121, 9] on icon "Undo/Redo" at bounding box center [119, 8] width 6 height 6
click at [132, 9] on icon "Undo/Redo" at bounding box center [131, 8] width 6 height 6
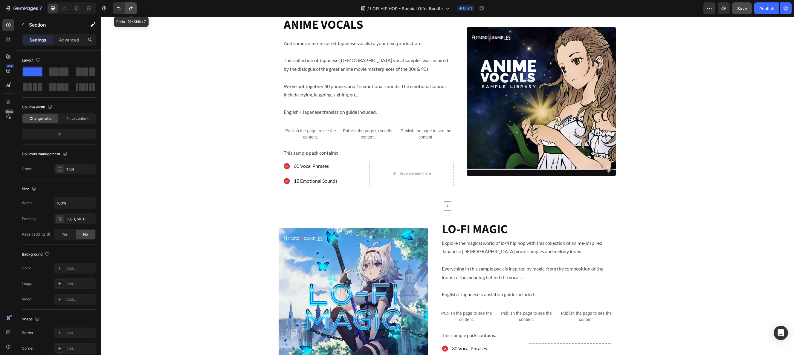
click at [132, 9] on icon "Undo/Redo" at bounding box center [131, 8] width 6 height 6
click at [201, 92] on div "ANIME VOCALS Heading Add some anime-inspired Japanese vocals to your next produ…" at bounding box center [447, 103] width 693 height 175
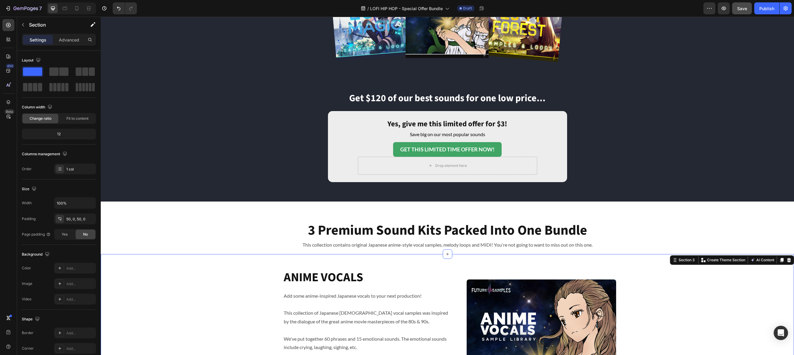
scroll to position [175, 0]
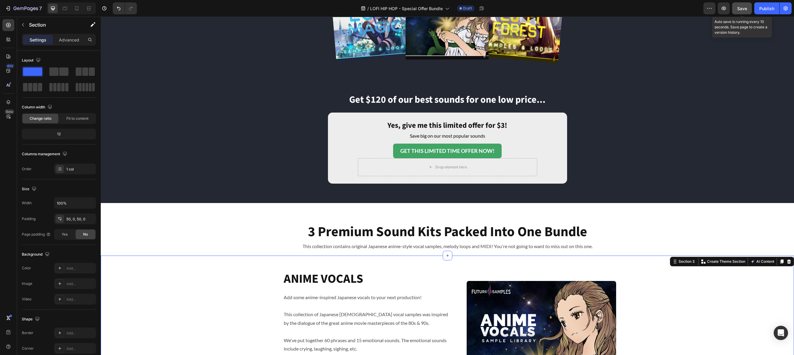
click at [745, 8] on span "Save" at bounding box center [742, 8] width 10 height 5
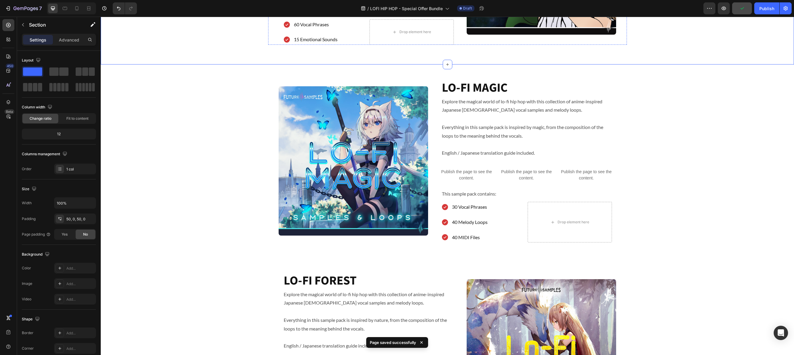
scroll to position [425, 0]
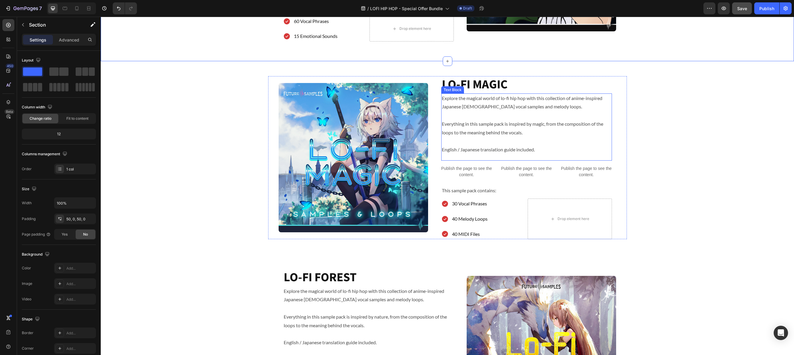
click at [534, 124] on p "Explore the magical world of lo-fi hip hop with this collection of anime-inspir…" at bounding box center [526, 124] width 169 height 60
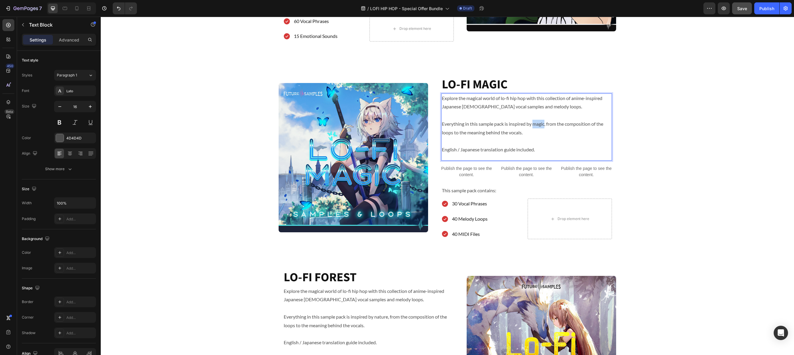
click at [534, 124] on p "Explore the magical world of lo-fi hip hop with this collection of anime-inspir…" at bounding box center [526, 124] width 169 height 60
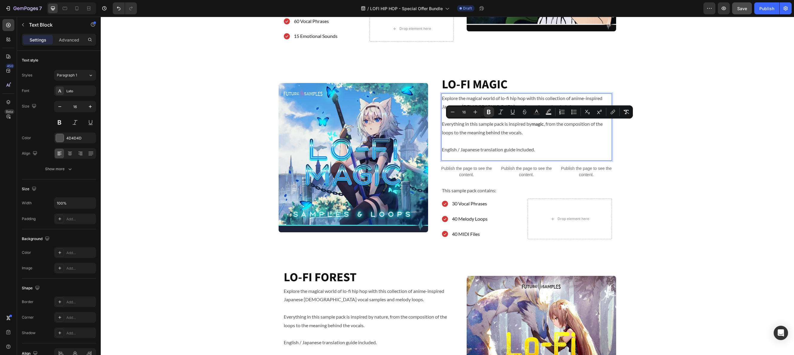
click at [581, 138] on p "Explore the magical world of lo-fi hip hop with this collection of anime-inspir…" at bounding box center [526, 124] width 169 height 60
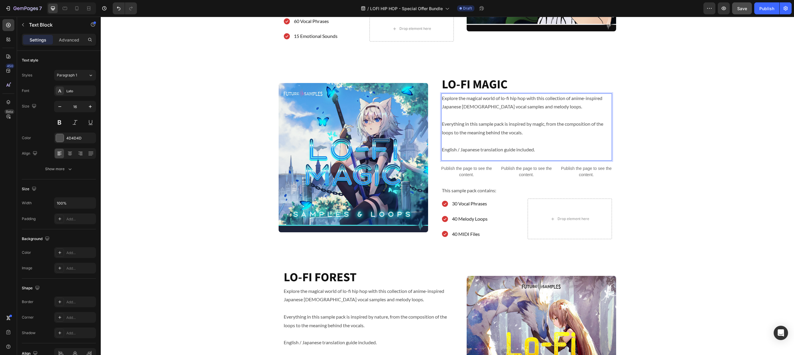
click at [575, 139] on p "Explore the magical world of lo-fi hip hop with this collection of anime-inspir…" at bounding box center [526, 124] width 169 height 60
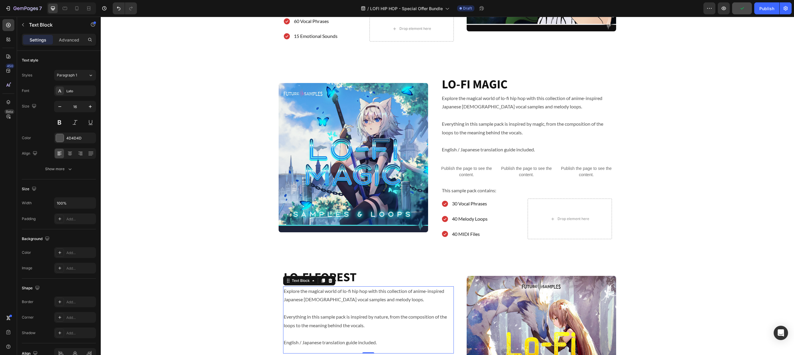
click at [323, 293] on p "Explore the magical world of lo-fi hip hop with this collection of anime-inspir…" at bounding box center [368, 317] width 169 height 60
click at [322, 293] on p "Explore the magical world of lo-fi hip hop with this collection of anime-inspir…" at bounding box center [368, 317] width 169 height 60
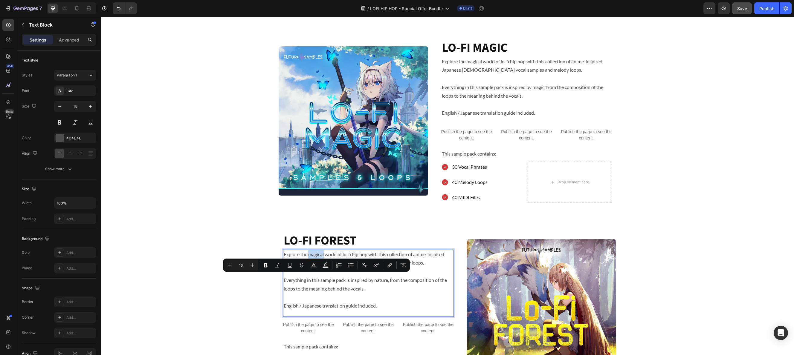
scroll to position [486, 0]
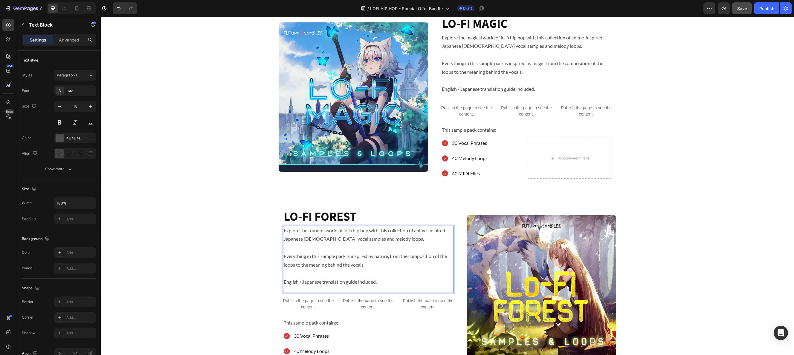
click at [358, 238] on p "Explore the tranquil world of lo-fi hip hop with this collection of anime-inspi…" at bounding box center [368, 256] width 169 height 60
click at [309, 231] on p "Explore the tranquil world of lo-fi hip hop with this collection of anime-inspi…" at bounding box center [368, 256] width 169 height 60
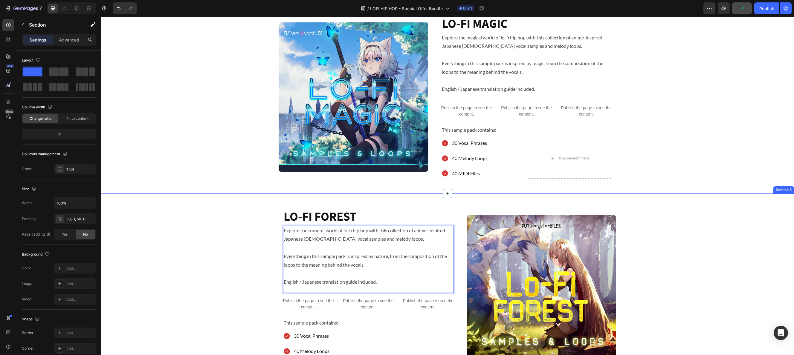
click at [246, 232] on div "Image LO-FI FOREST Heading Explore the tranquil world of lo-fi hip hop with thi…" at bounding box center [447, 290] width 693 height 163
click at [321, 232] on p "Explore the tranquil world of lo-fi hip hop with this collection of anime-inspi…" at bounding box center [368, 256] width 169 height 60
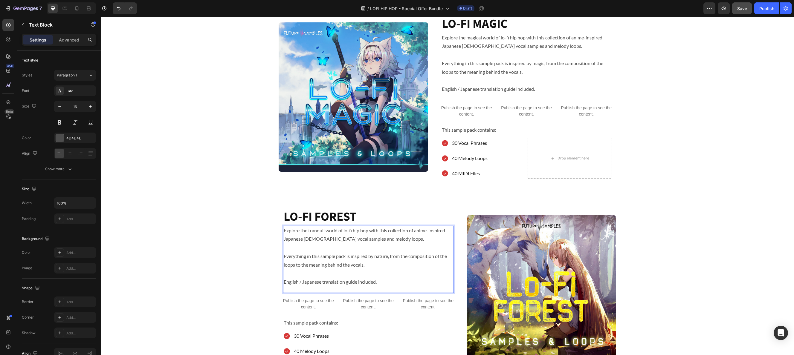
click at [309, 231] on p "Explore the tranquil world of lo-fi hip hop with this collection of anime-inspi…" at bounding box center [368, 256] width 169 height 60
click at [259, 234] on div "Image LO-FI FOREST Heading Explore the calm & tranquil world of lo-fi hip hop w…" at bounding box center [447, 290] width 693 height 163
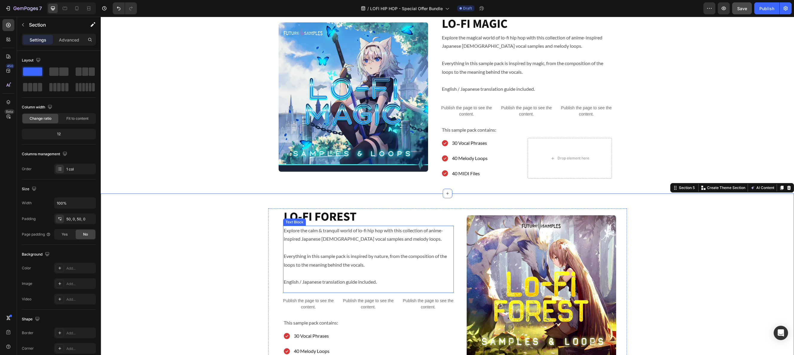
click at [293, 247] on p "Explore the calm & tranquil world of lo-fi hip hop with this collection of anim…" at bounding box center [368, 256] width 169 height 60
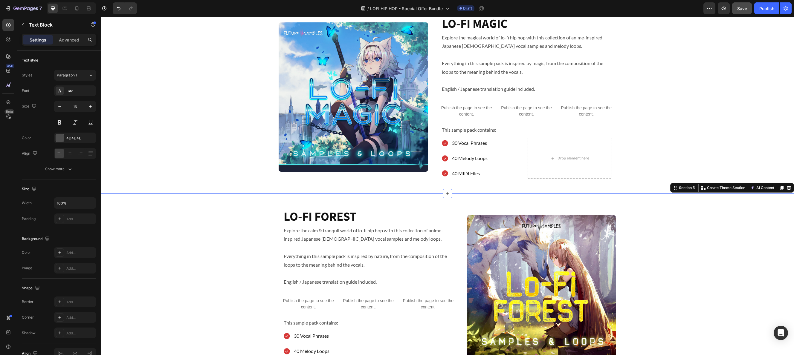
click at [223, 241] on div "Image LO-FI FOREST Heading Explore the calm & tranquil world of lo-fi hip hop w…" at bounding box center [447, 290] width 693 height 163
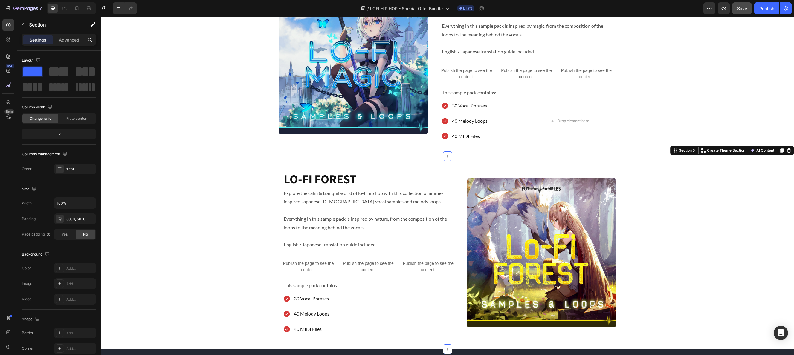
scroll to position [523, 0]
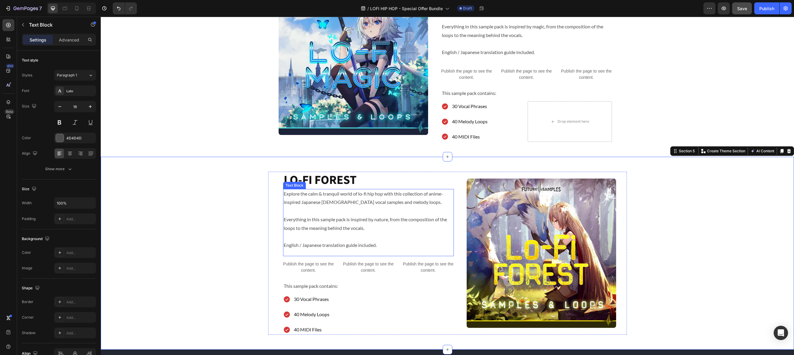
click at [289, 229] on p "Explore the calm & tranquil world of lo-fi hip hop with this collection of anim…" at bounding box center [368, 220] width 169 height 60
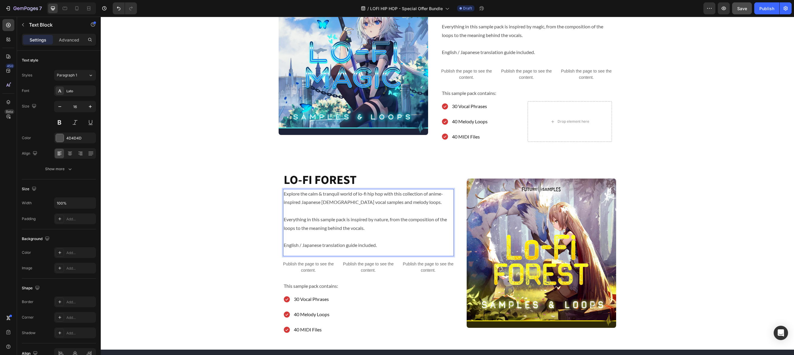
click at [284, 229] on p "Explore the calm & tranquil world of lo-fi hip hop with this collection of anim…" at bounding box center [368, 220] width 169 height 60
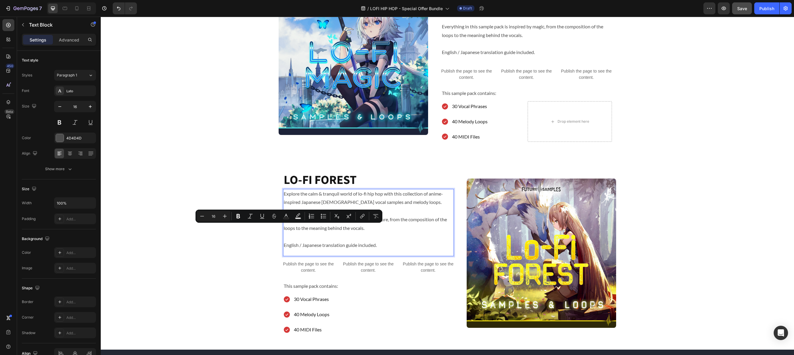
click at [284, 229] on p "Explore the calm & tranquil world of lo-fi hip hop with this collection of anim…" at bounding box center [368, 220] width 169 height 60
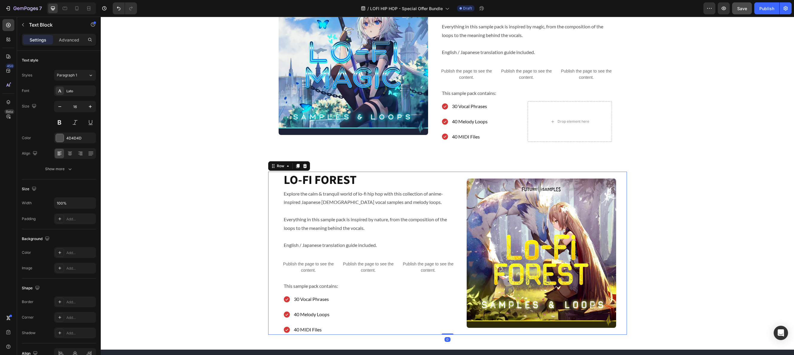
click at [277, 233] on div "Image LO-FI FOREST Heading Explore the calm & tranquil world of lo-fi hip hop w…" at bounding box center [447, 253] width 359 height 163
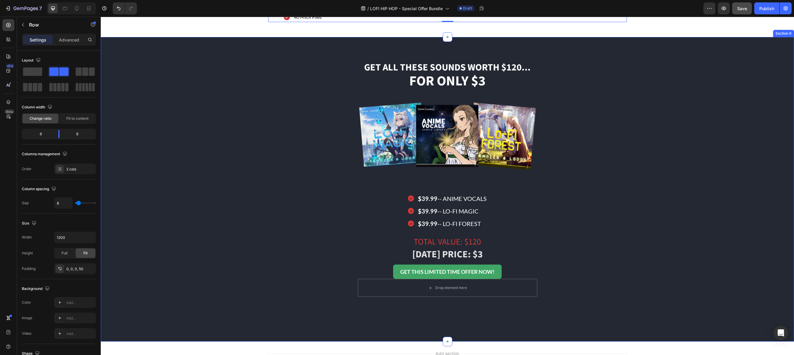
scroll to position [837, 0]
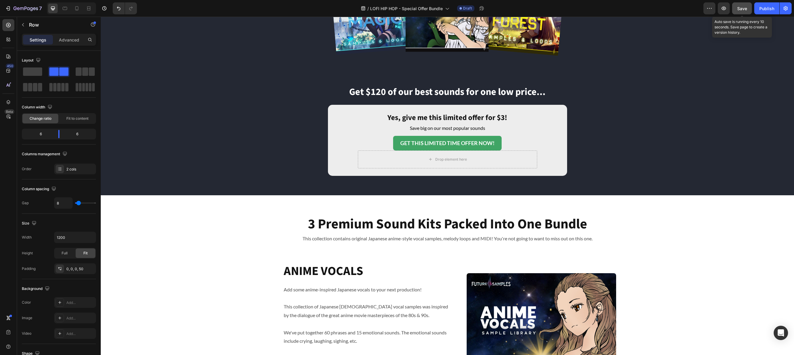
click at [742, 6] on span "Save" at bounding box center [742, 8] width 10 height 5
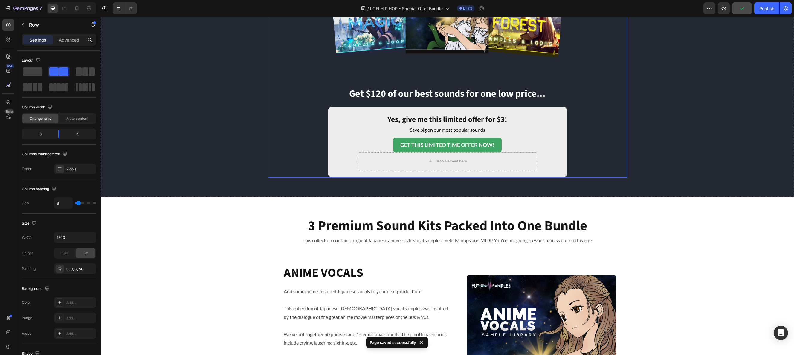
scroll to position [0, 0]
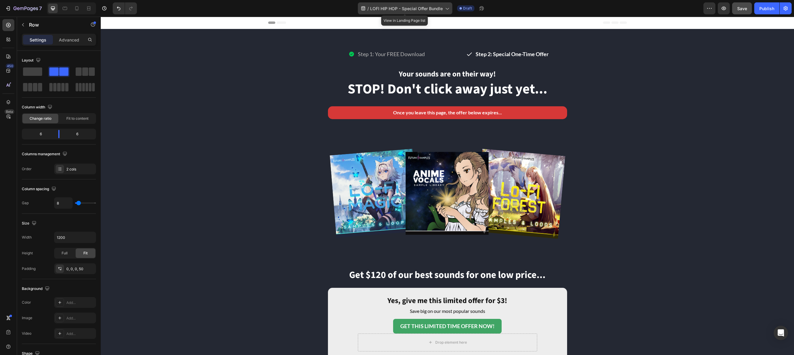
click at [438, 10] on span "LOFI HIP HOP - Special Offer Bundle" at bounding box center [406, 8] width 73 height 6
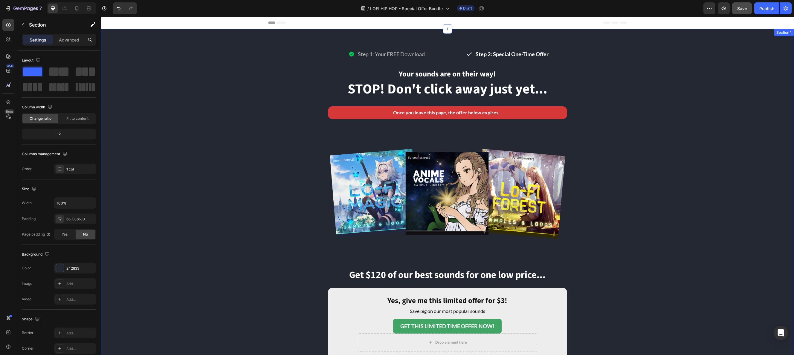
click at [189, 100] on div "Step 1: Your FREE Download Item List Step 2: Special One-Time Offer Item List R…" at bounding box center [447, 203] width 693 height 311
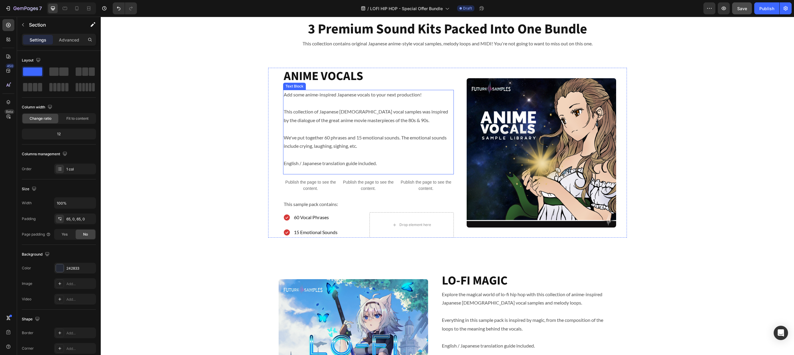
scroll to position [415, 0]
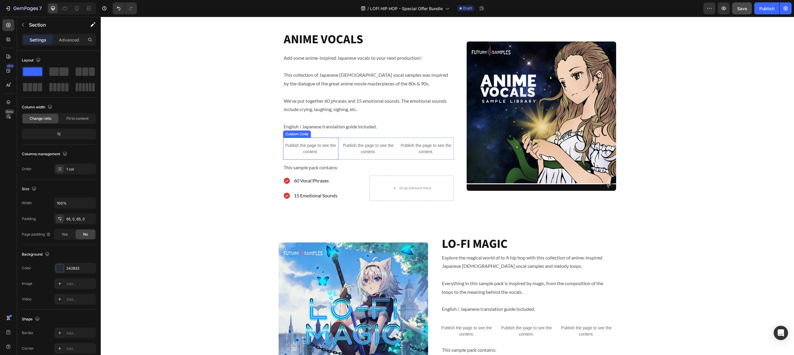
click at [307, 151] on p "Publish the page to see the content." at bounding box center [310, 149] width 55 height 13
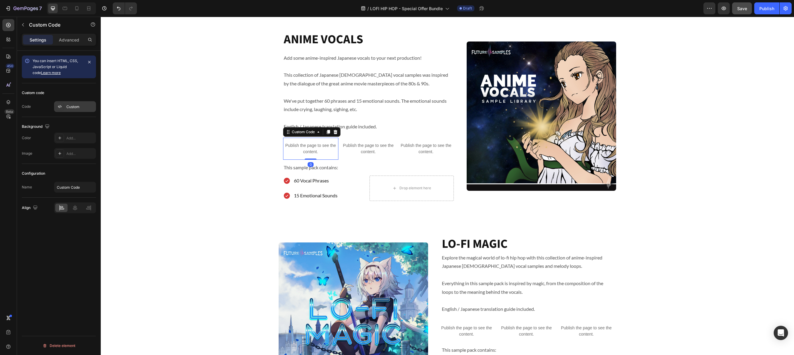
click at [77, 109] on div "Custom" at bounding box center [80, 106] width 28 height 5
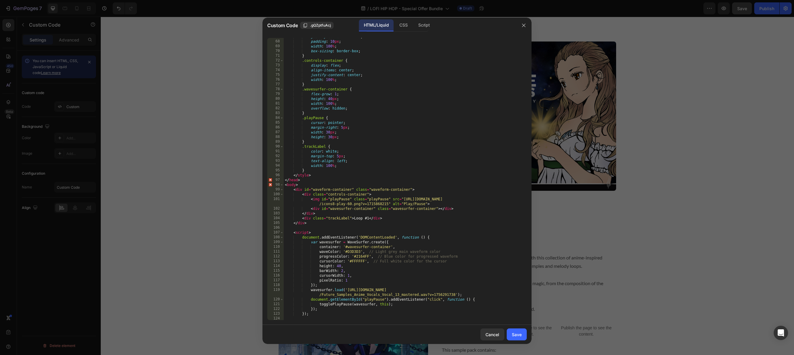
scroll to position [483, 0]
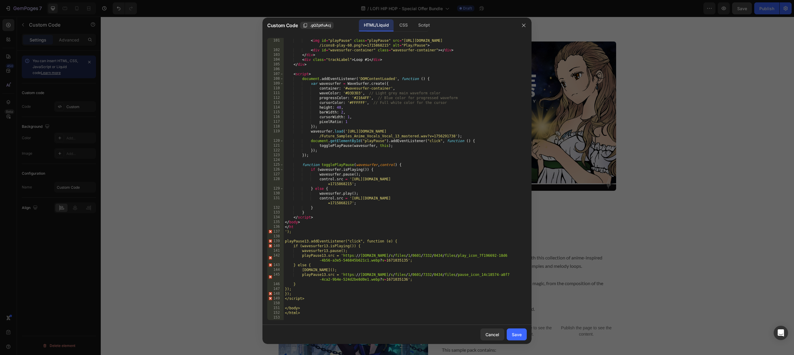
click at [311, 308] on div "< div class = "controls-container" > < img id = "playPause" class = "playPause"…" at bounding box center [405, 179] width 243 height 292
type textarea "</html>"
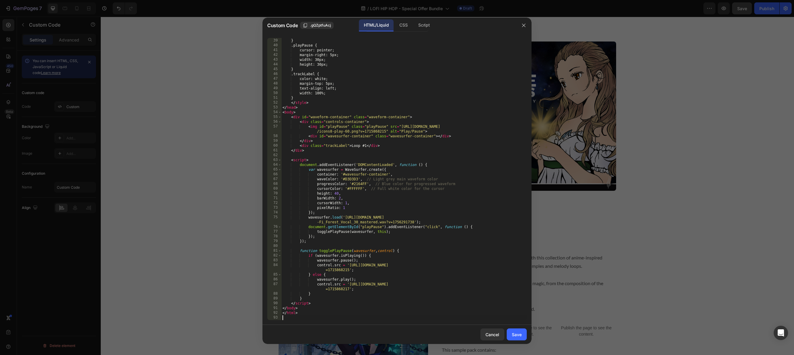
scroll to position [181, 0]
click at [520, 336] on div "Save" at bounding box center [516, 335] width 10 height 6
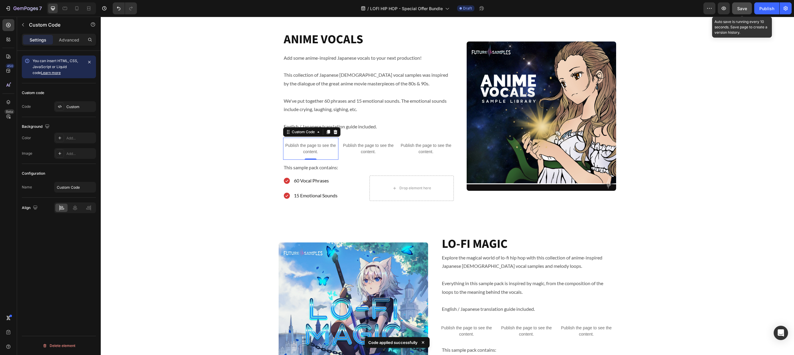
click at [742, 11] on div "Save" at bounding box center [742, 8] width 10 height 6
click at [723, 10] on icon "button" at bounding box center [723, 8] width 6 height 6
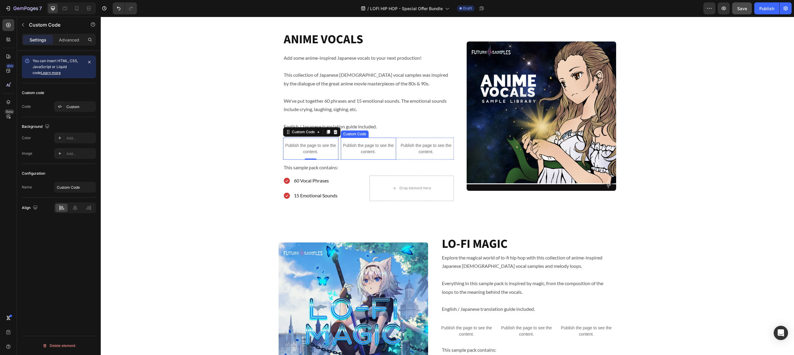
click at [377, 147] on p "Publish the page to see the content." at bounding box center [368, 149] width 55 height 13
click at [81, 106] on div "Custom" at bounding box center [80, 106] width 28 height 5
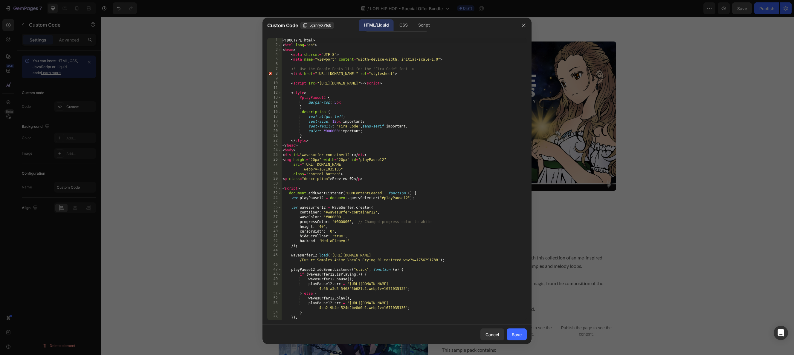
scroll to position [28, 0]
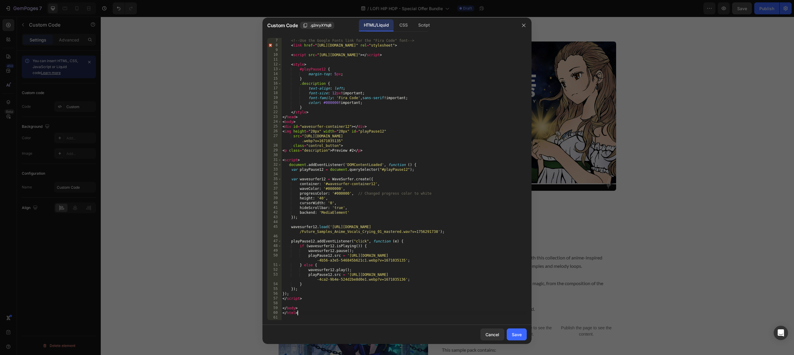
click at [301, 315] on div "<!-- Use the Google Fonts link for the "Fira Code" font --> < link href = "http…" at bounding box center [403, 179] width 245 height 292
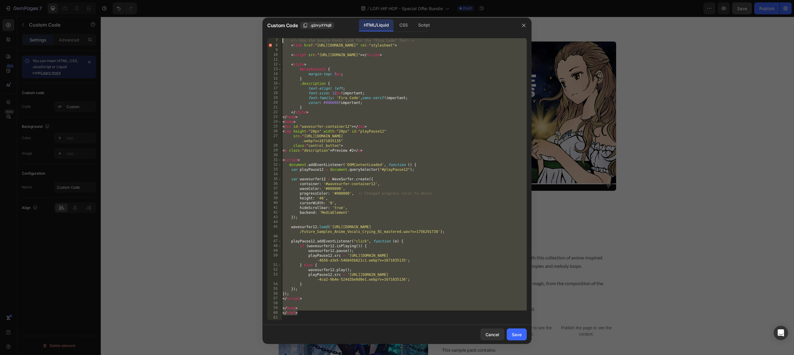
scroll to position [0, 0]
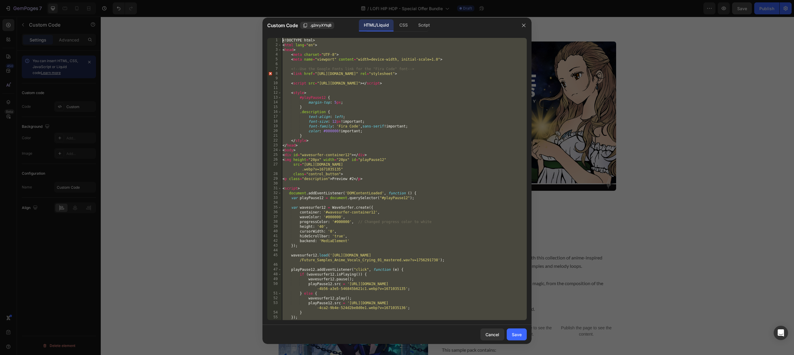
drag, startPoint x: 304, startPoint y: 314, endPoint x: 236, endPoint y: 6, distance: 316.2
click at [281, 38] on div "<! DOCTYPE html > < html lang = "en" > < head > < meta charset = "UTF-8" > < me…" at bounding box center [403, 179] width 245 height 282
type textarea "<!DOCTYPE html> <html lang="en">"
click at [524, 25] on icon "button" at bounding box center [523, 25] width 5 height 5
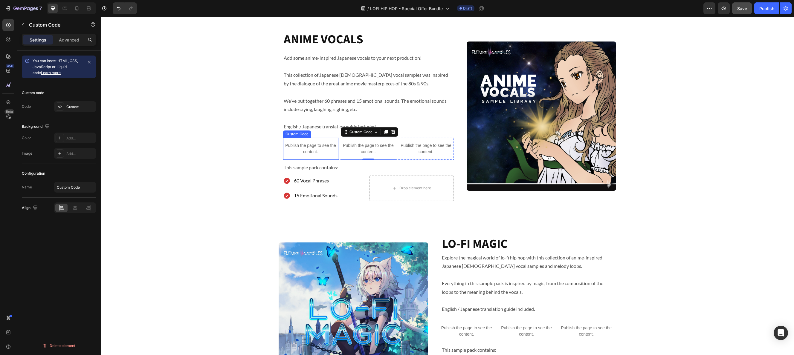
click at [310, 147] on p "Publish the page to see the content." at bounding box center [310, 149] width 55 height 13
click at [78, 106] on div "Custom" at bounding box center [80, 106] width 28 height 5
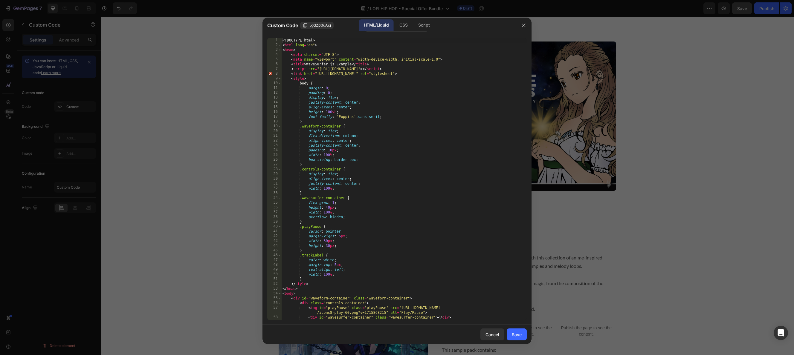
click at [430, 117] on div "<! DOCTYPE html > < html lang = "en" > < head > < meta charset = "UTF-8" > < me…" at bounding box center [403, 184] width 245 height 292
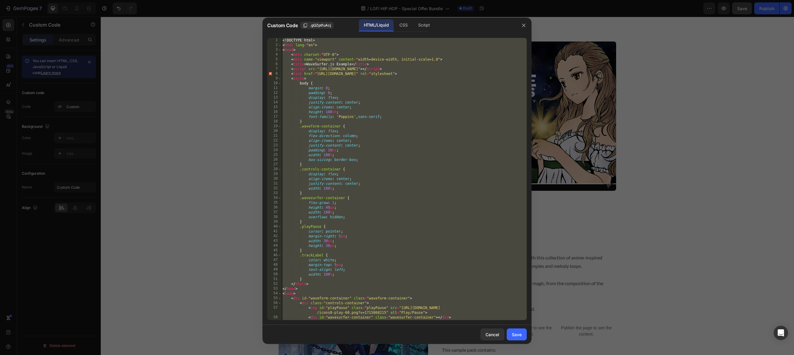
click at [429, 117] on div "<! DOCTYPE html > < html lang = "en" > < head > < meta charset = "UTF-8" > < me…" at bounding box center [403, 184] width 245 height 292
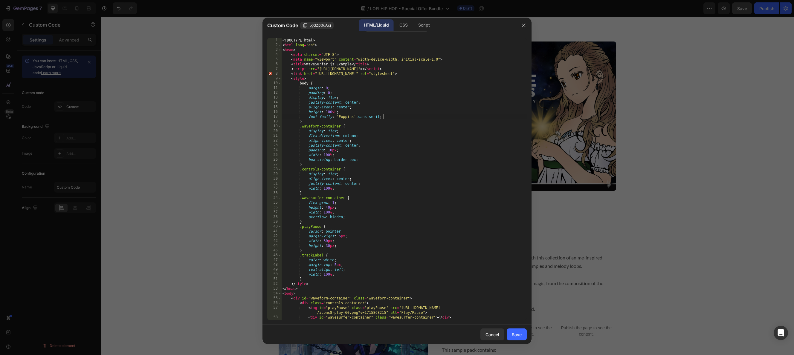
click at [429, 117] on div "<! DOCTYPE html > < html lang = "en" > < head > < meta charset = "UTF-8" > < me…" at bounding box center [403, 184] width 245 height 292
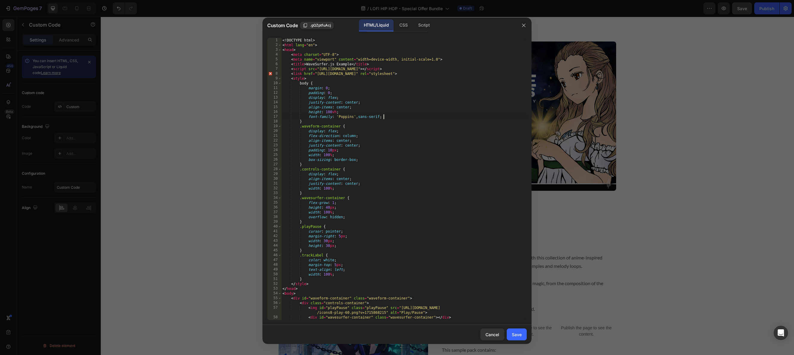
click at [429, 117] on div "<! DOCTYPE html > < html lang = "en" > < head > < meta charset = "UTF-8" > < me…" at bounding box center [403, 184] width 245 height 292
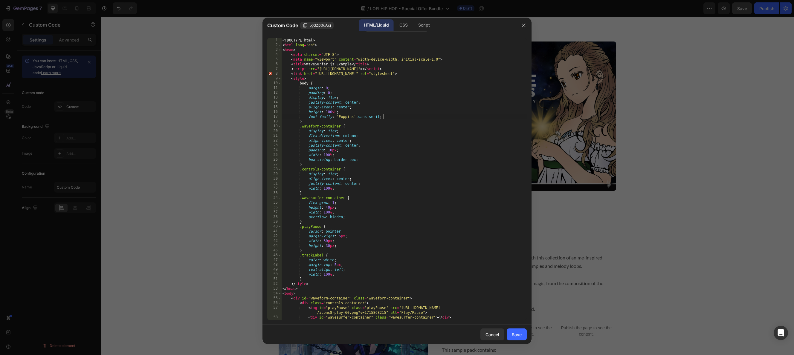
click at [429, 117] on div "<! DOCTYPE html > < html lang = "en" > < head > < meta charset = "UTF-8" > < me…" at bounding box center [403, 184] width 245 height 292
click at [428, 117] on div "<! DOCTYPE html > < html lang = "en" > < head > < meta charset = "UTF-8" > < me…" at bounding box center [403, 184] width 245 height 292
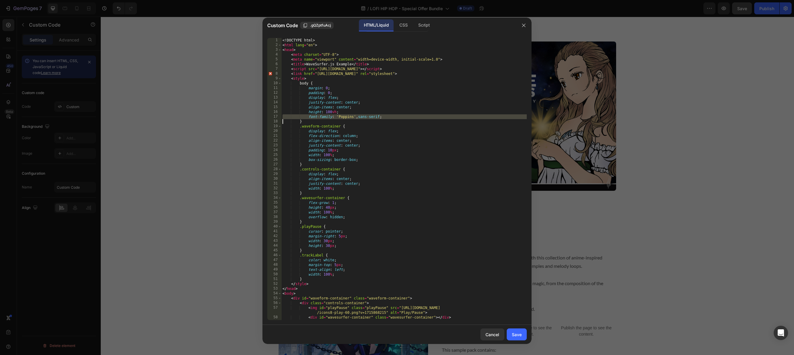
type textarea "</html>"
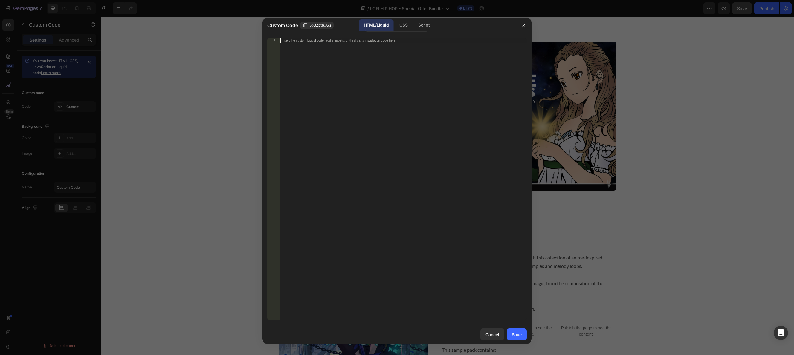
paste textarea "</html>"
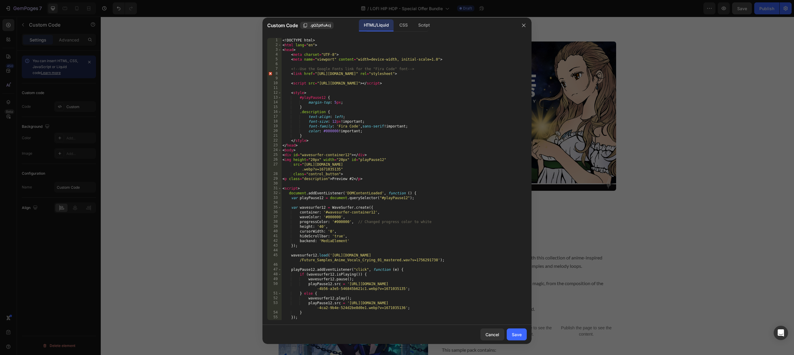
click at [353, 180] on div "<! DOCTYPE html > < html lang = "en" > < head > < meta charset = "UTF-8" > < me…" at bounding box center [403, 184] width 245 height 292
type textarea "<p class="description">Preview #1</p>"
click at [464, 183] on div "<! DOCTYPE html > < html lang = "en" > < head > < meta charset = "UTF-8" > < me…" at bounding box center [403, 184] width 245 height 292
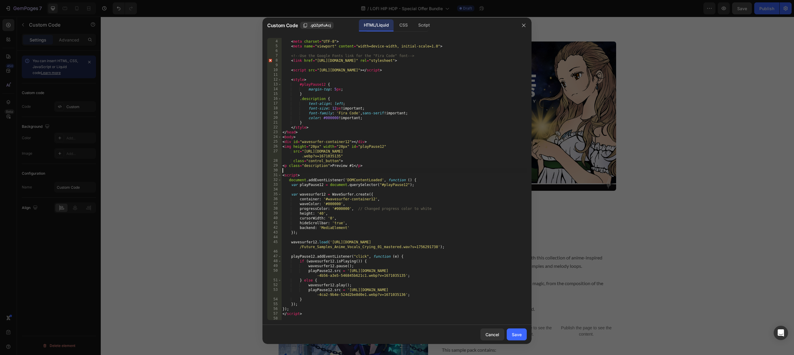
scroll to position [24, 0]
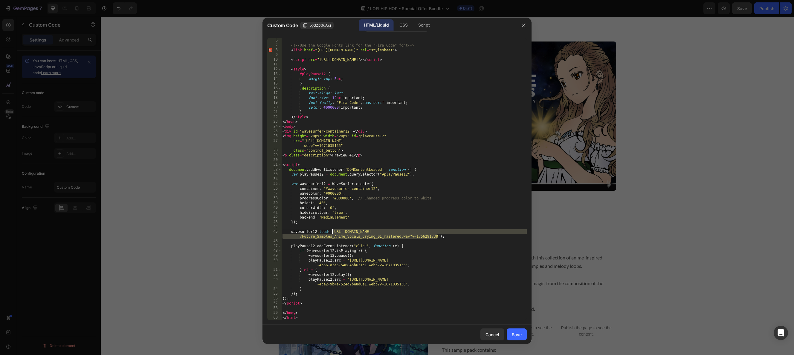
drag, startPoint x: 437, startPoint y: 236, endPoint x: 331, endPoint y: 231, distance: 106.5
click at [331, 231] on div "< meta name = "viewport" content = "width=device-width, initial-scale=1.0" > <!…" at bounding box center [403, 179] width 245 height 292
paste textarea "Vocal_13"
type textarea "wavesurfer12.load('https://cdn.shopify.com/s/files/1/0332/0473/2037/files/Futur…"
click at [512, 336] on div "Save" at bounding box center [516, 335] width 10 height 6
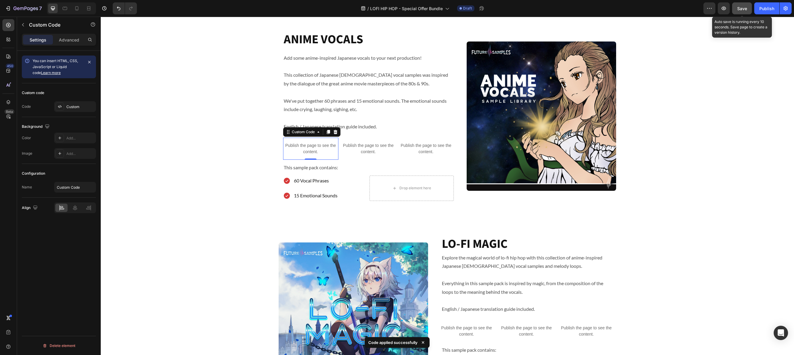
click at [742, 7] on span "Save" at bounding box center [742, 8] width 10 height 5
click at [723, 8] on icon "button" at bounding box center [723, 8] width 6 height 6
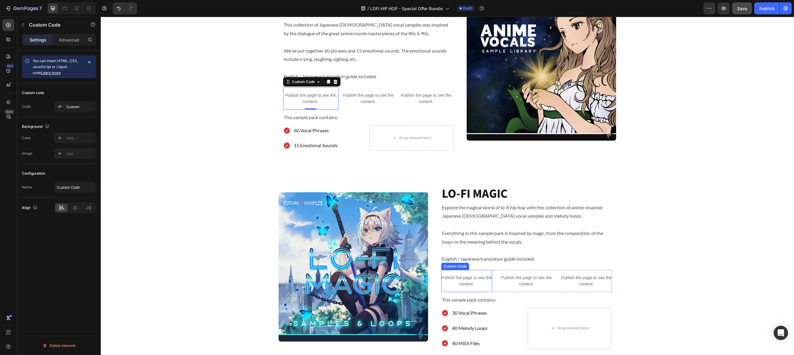
scroll to position [461, 0]
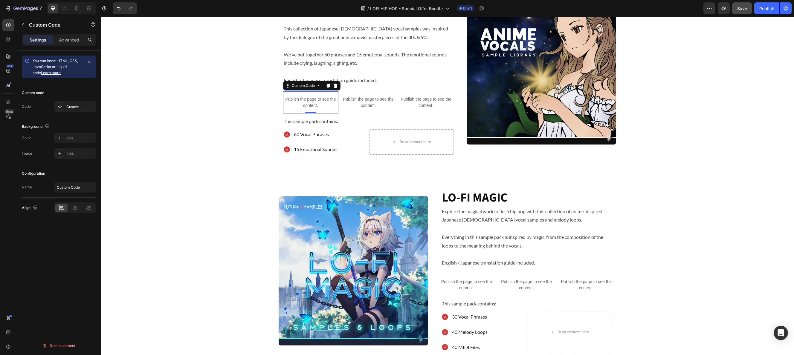
click at [325, 105] on p "Publish the page to see the content." at bounding box center [310, 102] width 55 height 13
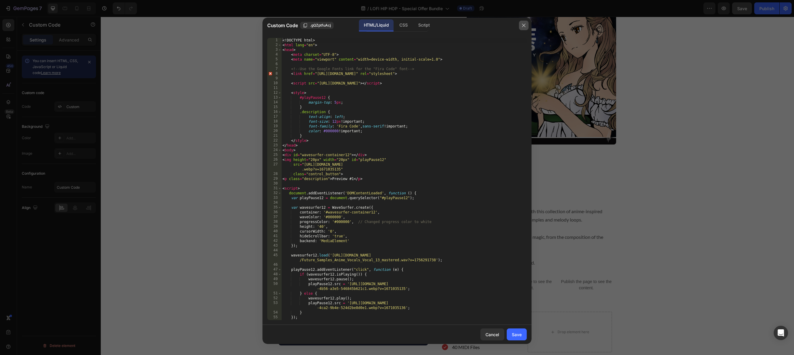
click at [527, 25] on button "button" at bounding box center [524, 26] width 10 height 10
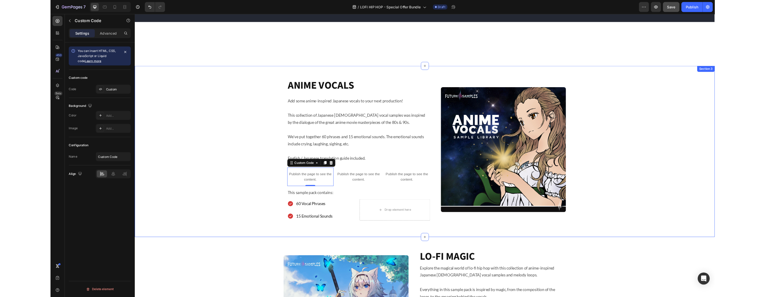
scroll to position [0, 0]
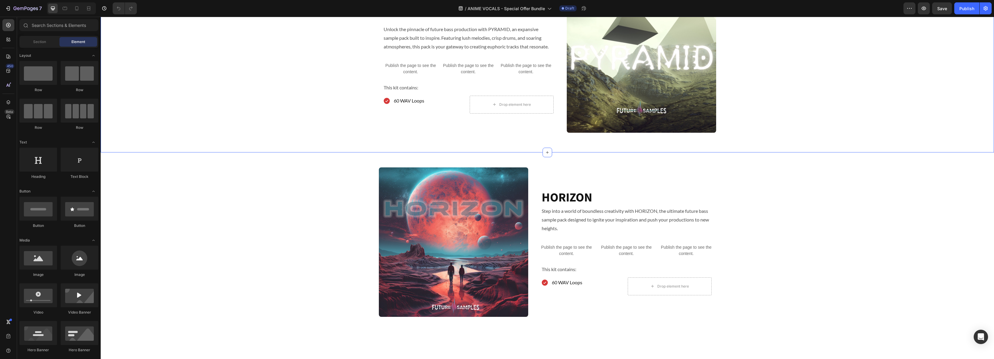
scroll to position [351, 0]
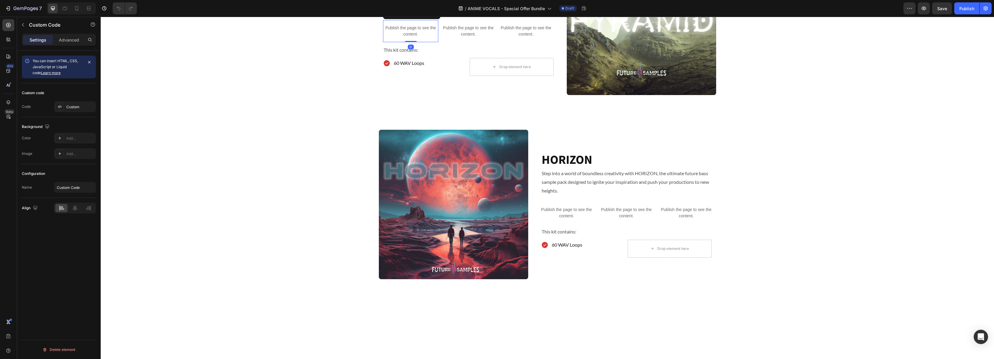
click at [414, 37] on p "Publish the page to see the content." at bounding box center [410, 31] width 55 height 13
click at [73, 107] on div "Custom" at bounding box center [80, 106] width 28 height 5
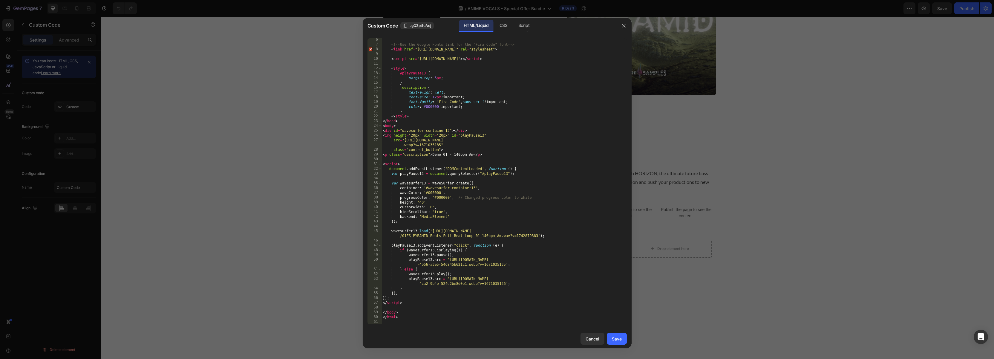
scroll to position [0, 0]
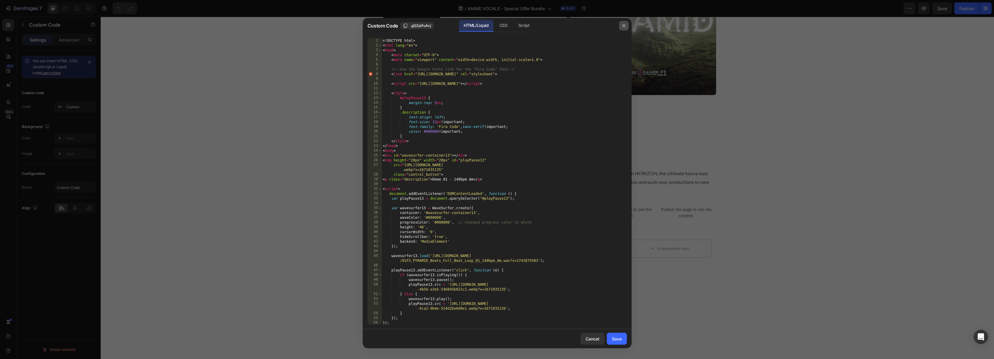
click at [625, 26] on icon "button" at bounding box center [623, 25] width 5 height 5
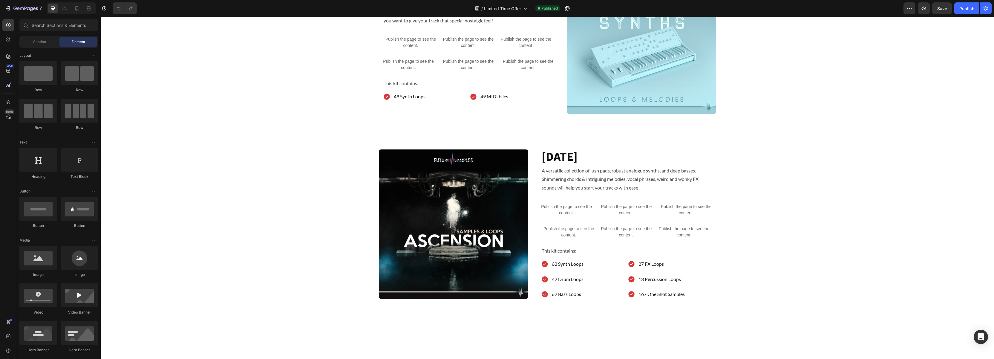
scroll to position [333, 0]
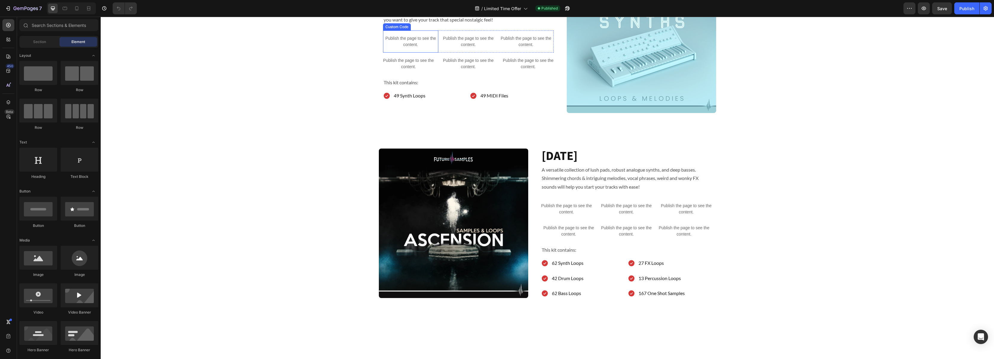
click at [408, 48] on p "Publish the page to see the content." at bounding box center [410, 41] width 55 height 13
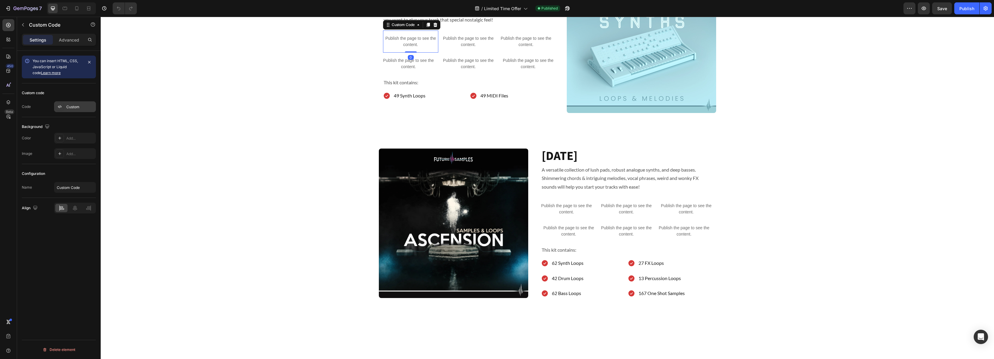
click at [78, 105] on div "Custom" at bounding box center [80, 106] width 28 height 5
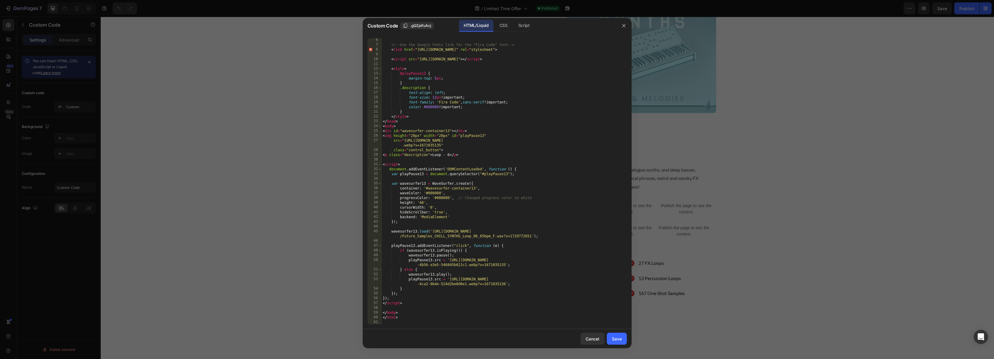
scroll to position [0, 0]
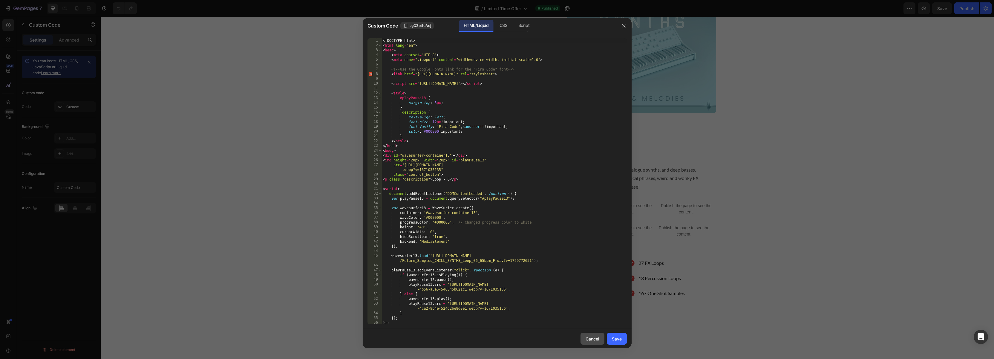
click at [590, 342] on button "Cancel" at bounding box center [593, 339] width 24 height 12
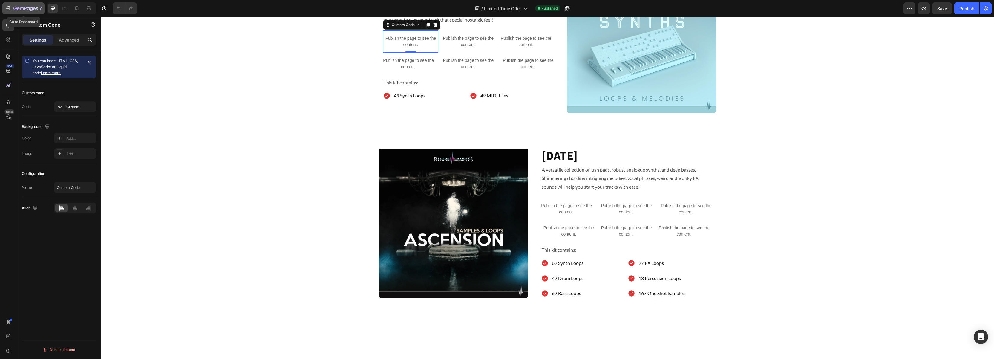
click at [16, 7] on icon "button" at bounding box center [25, 8] width 24 height 5
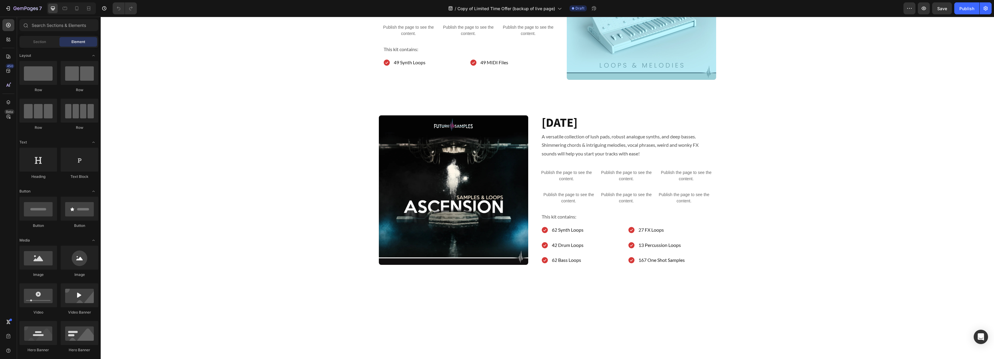
scroll to position [367, 0]
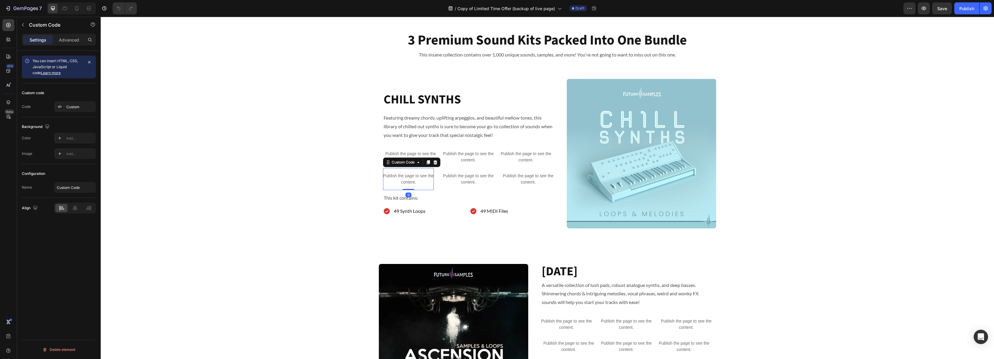
click at [404, 179] on p "Publish the page to see the content." at bounding box center [408, 179] width 51 height 13
click at [70, 107] on div "Custom" at bounding box center [80, 106] width 28 height 5
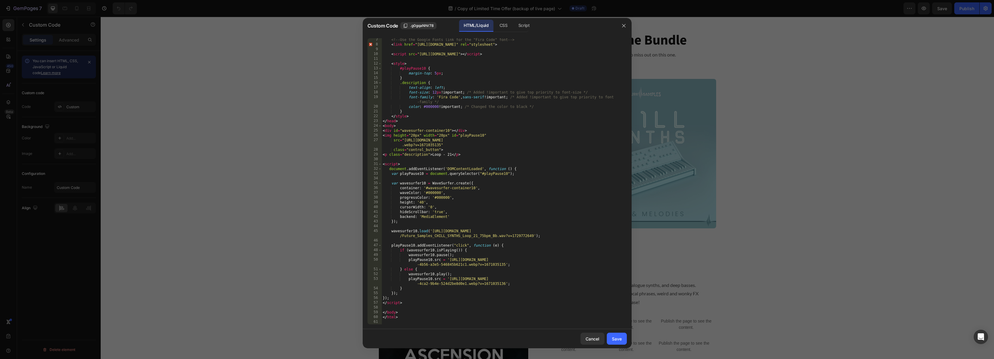
scroll to position [0, 0]
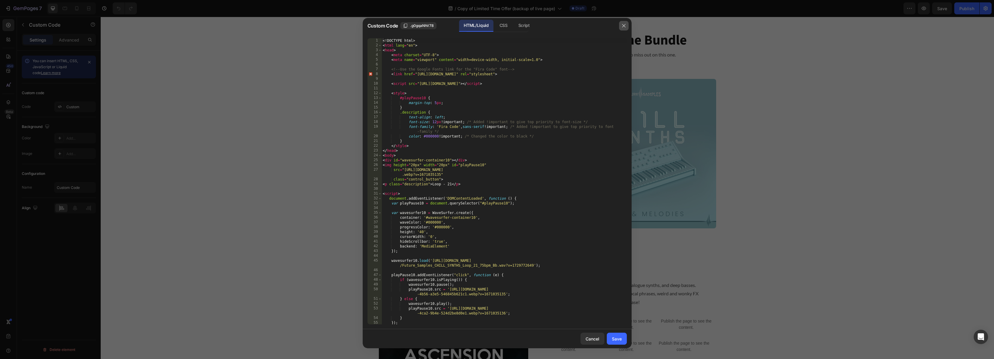
click at [624, 25] on icon "button" at bounding box center [623, 25] width 5 height 5
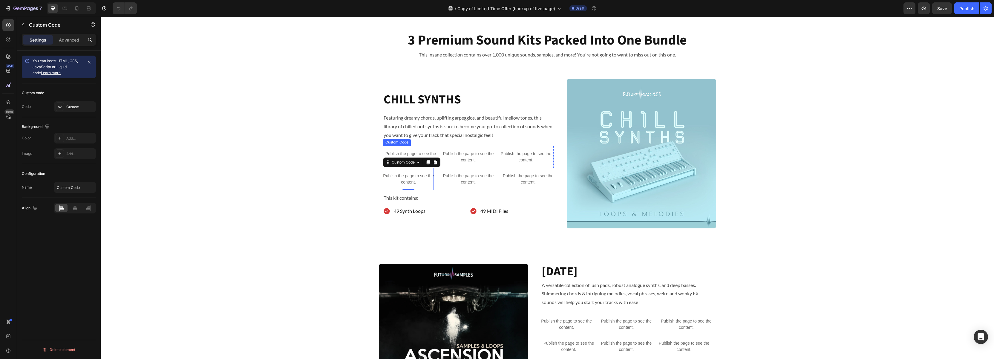
click at [414, 150] on div "Publish the page to see the content." at bounding box center [410, 157] width 55 height 22
click at [74, 104] on div "Custom" at bounding box center [75, 106] width 42 height 11
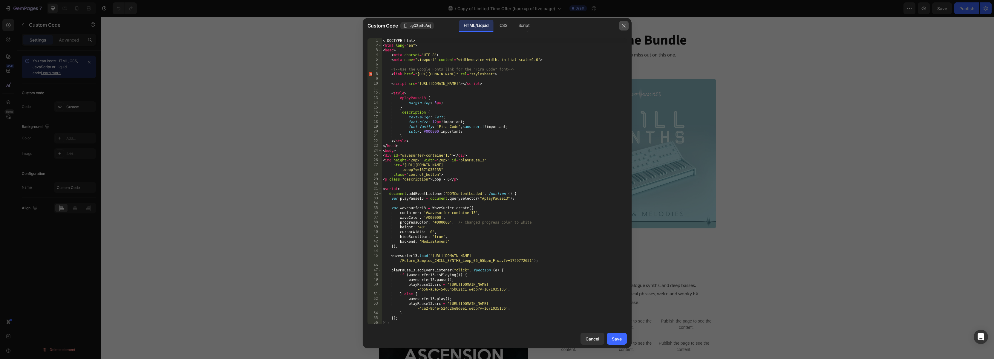
click at [624, 24] on icon "button" at bounding box center [623, 25] width 5 height 5
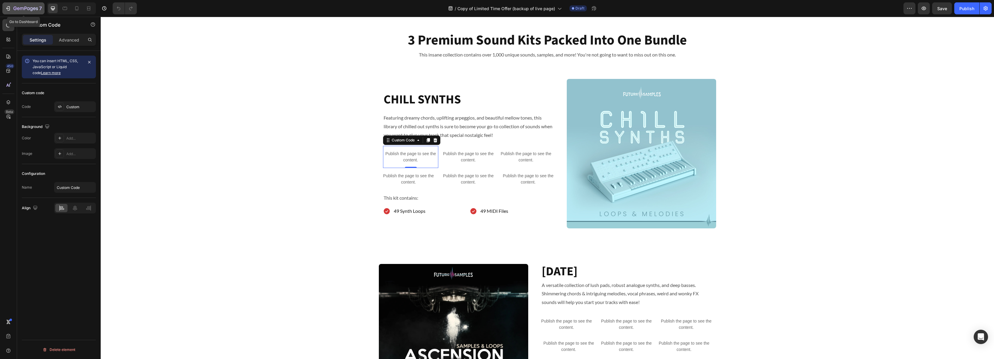
click at [7, 5] on icon "button" at bounding box center [8, 8] width 6 height 6
